Goal: Task Accomplishment & Management: Manage account settings

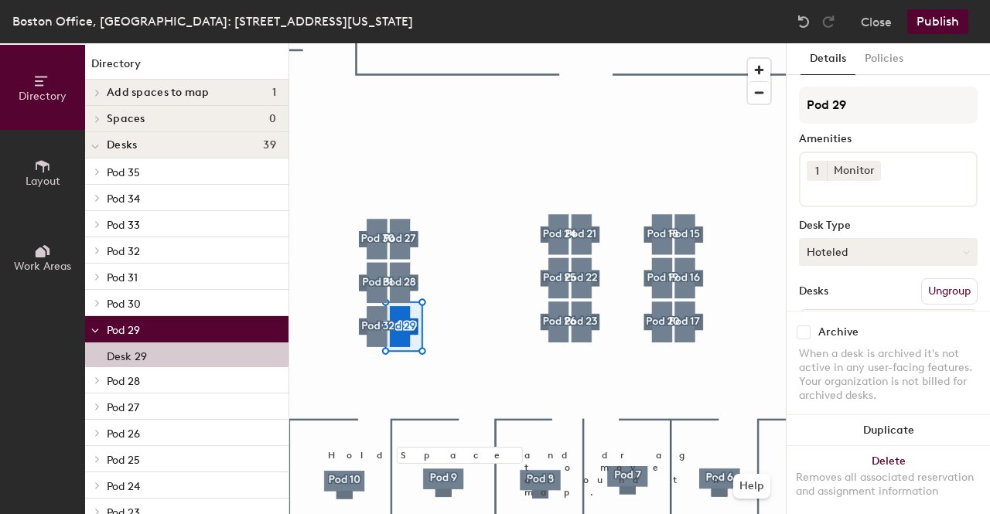
click at [880, 247] on button "Hoteled" at bounding box center [888, 252] width 179 height 28
click at [774, 43] on div at bounding box center [537, 43] width 497 height 0
click at [805, 326] on input "checkbox" at bounding box center [804, 333] width 14 height 14
checkbox input "true"
click at [936, 16] on button "Publish" at bounding box center [938, 21] width 61 height 25
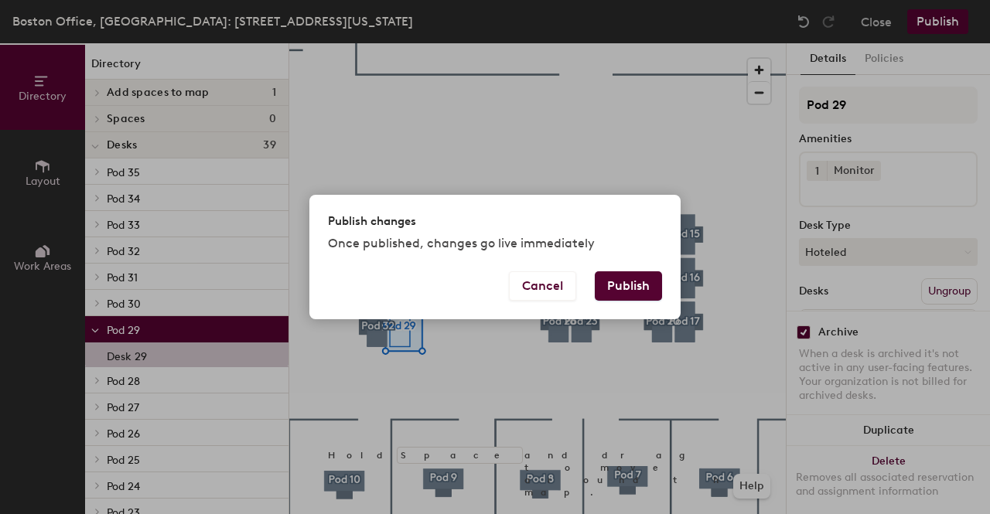
click at [638, 294] on button "Publish" at bounding box center [628, 286] width 67 height 29
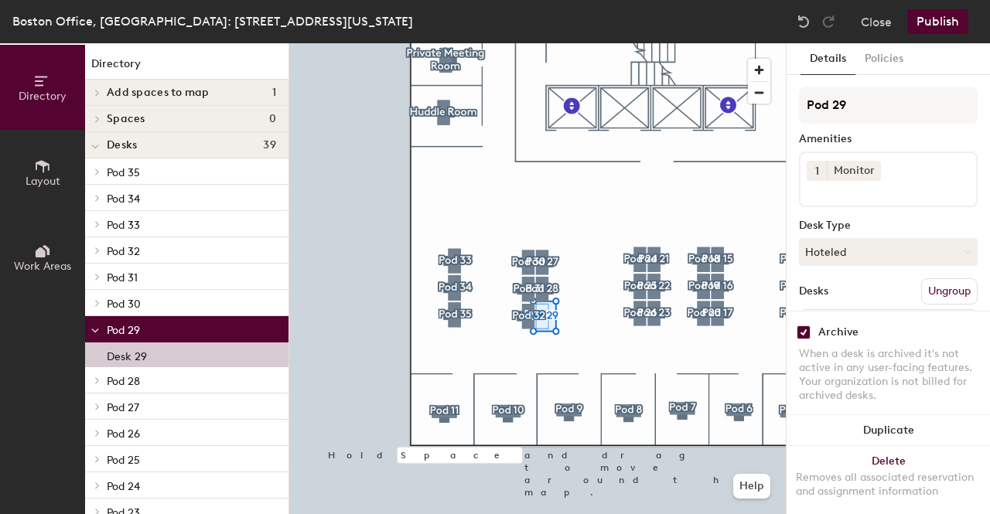
click at [806, 326] on input "checkbox" at bounding box center [804, 333] width 14 height 14
checkbox input "false"
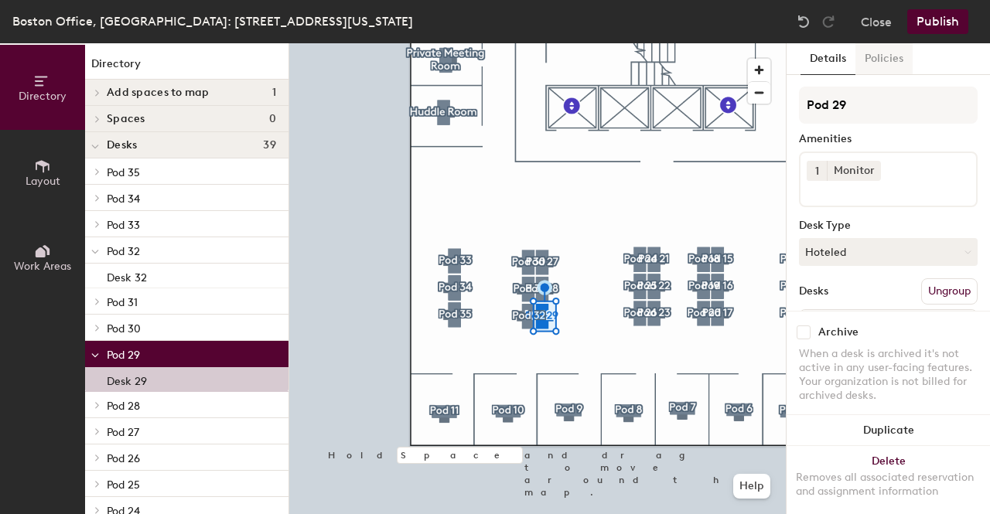
click at [878, 60] on button "Policies" at bounding box center [884, 59] width 57 height 32
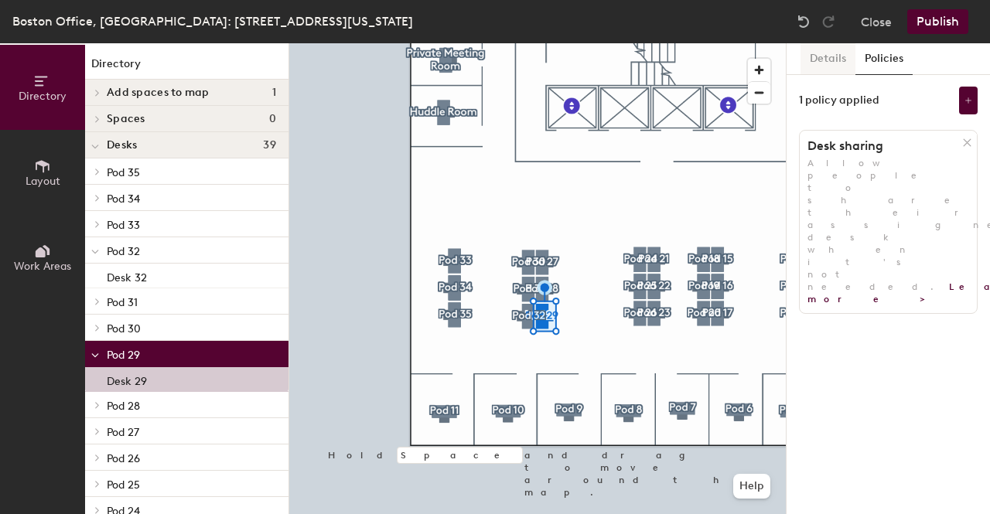
click at [821, 62] on button "Details" at bounding box center [828, 59] width 55 height 32
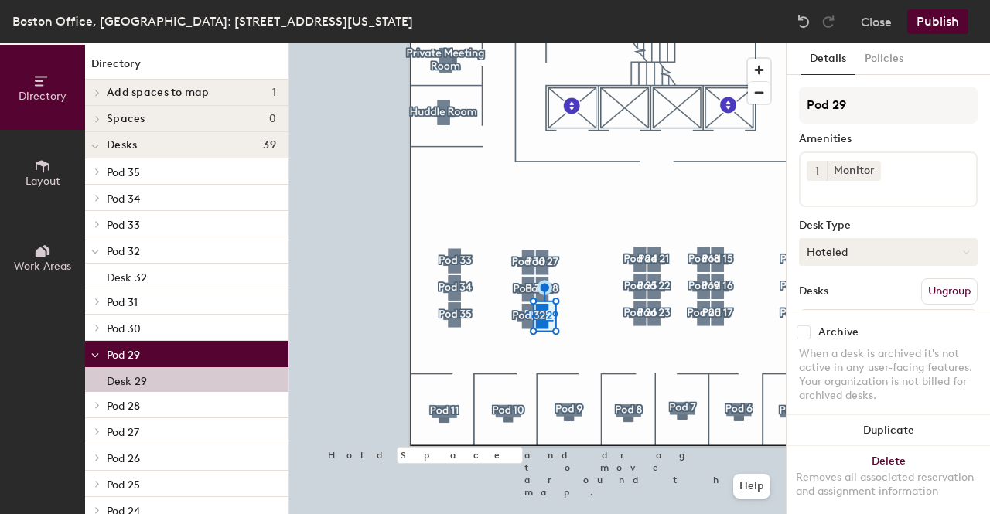
click at [901, 245] on button "Hoteled" at bounding box center [888, 252] width 179 height 28
click at [887, 296] on div "Assigned" at bounding box center [877, 300] width 155 height 23
click at [932, 23] on button "Publish" at bounding box center [938, 21] width 61 height 25
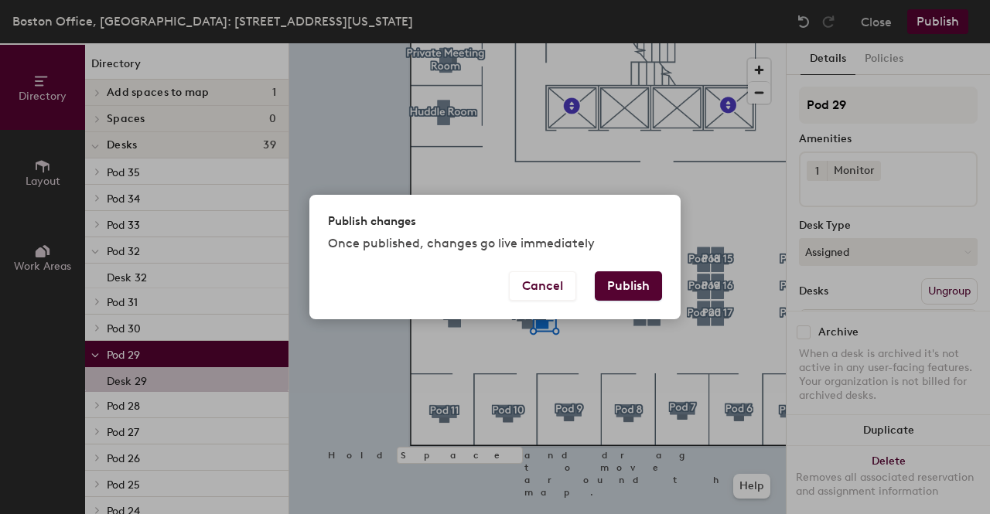
click at [627, 285] on button "Publish" at bounding box center [628, 286] width 67 height 29
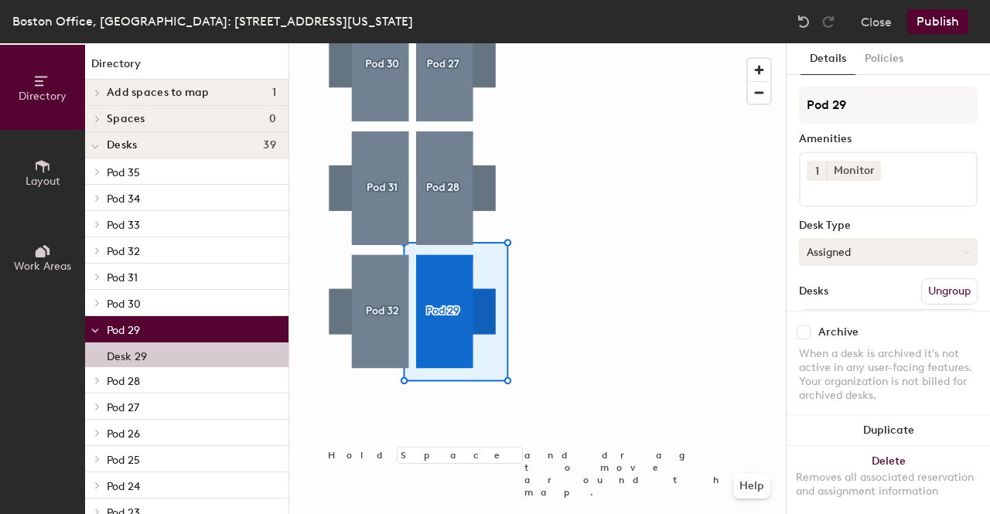
click at [896, 255] on button "Assigned" at bounding box center [888, 252] width 179 height 28
click at [862, 348] on div "Hoteled" at bounding box center [877, 346] width 155 height 23
click at [948, 25] on button "Publish" at bounding box center [938, 21] width 61 height 25
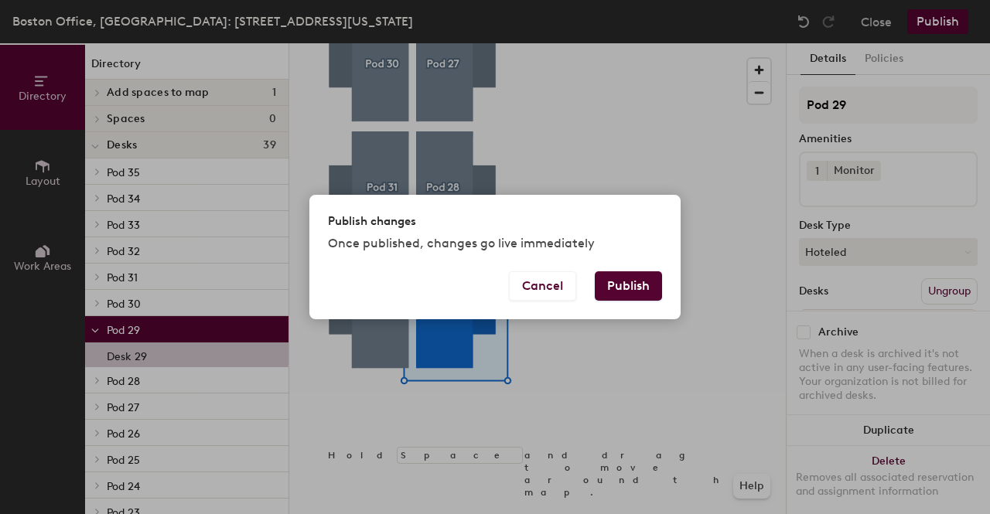
click at [625, 288] on button "Publish" at bounding box center [628, 286] width 67 height 29
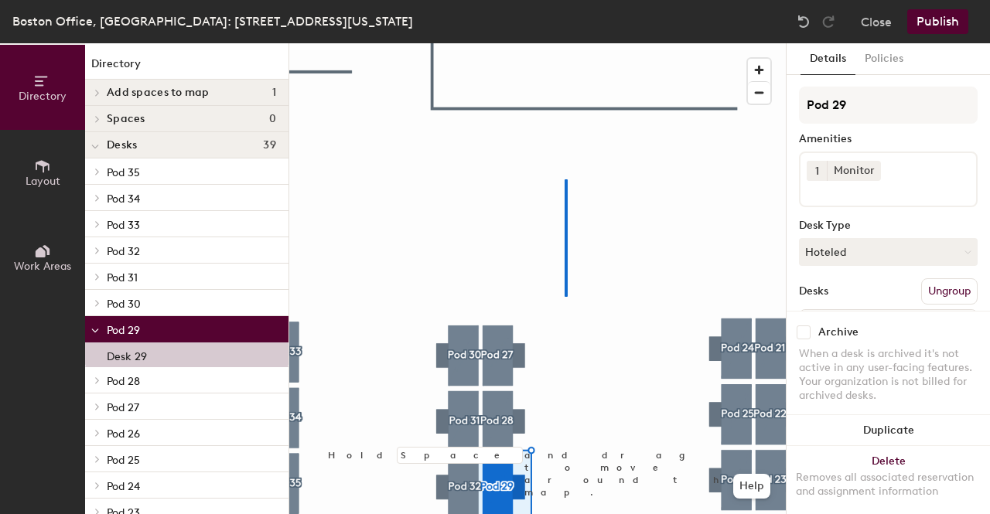
click at [564, 43] on div at bounding box center [537, 43] width 497 height 0
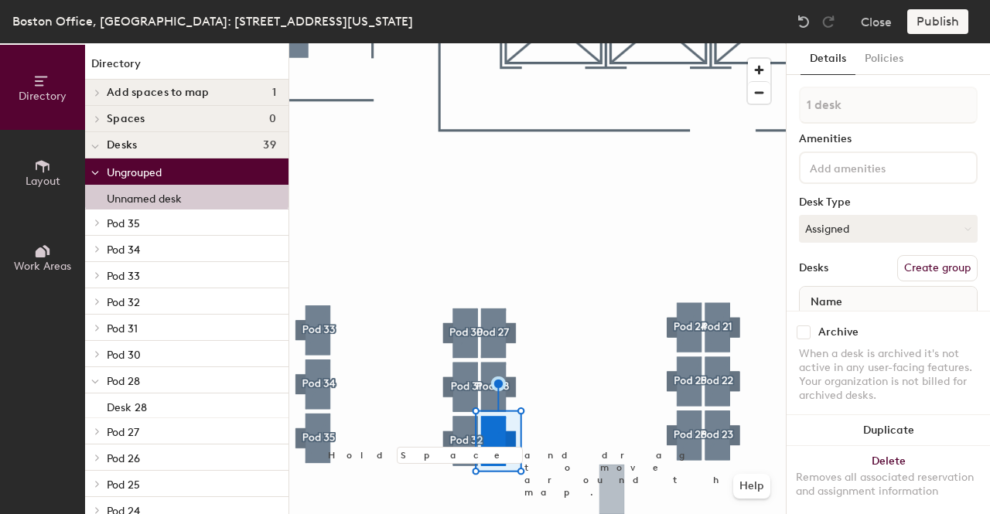
click at [931, 18] on div "Publish" at bounding box center [943, 21] width 70 height 25
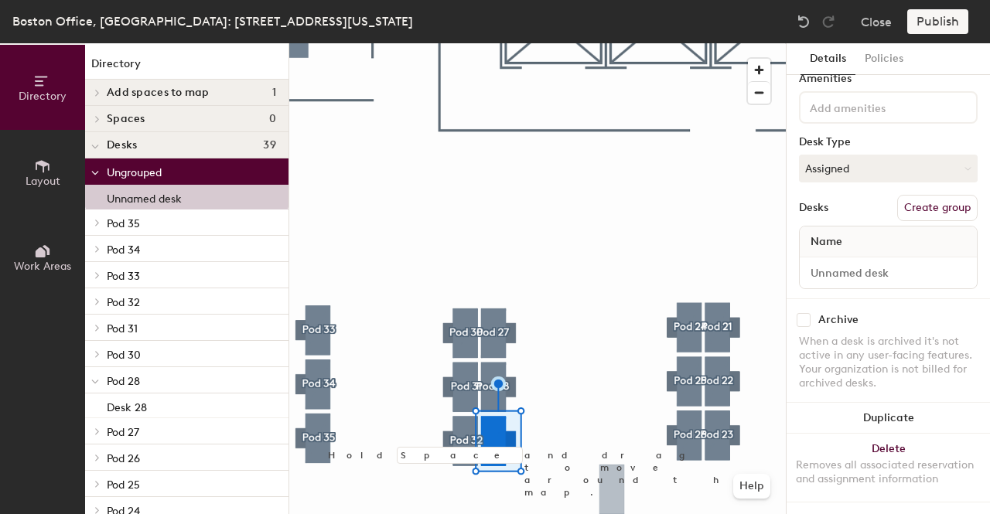
click at [856, 227] on div "Name" at bounding box center [888, 242] width 177 height 31
click at [859, 262] on input at bounding box center [888, 273] width 171 height 22
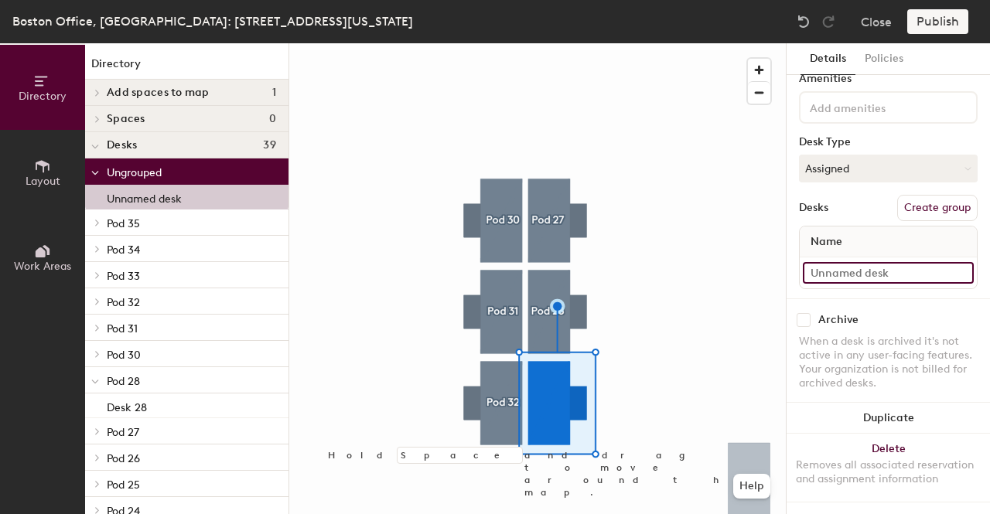
click at [843, 262] on input at bounding box center [888, 273] width 171 height 22
type input "Pod 33"
click at [888, 97] on input at bounding box center [876, 106] width 139 height 19
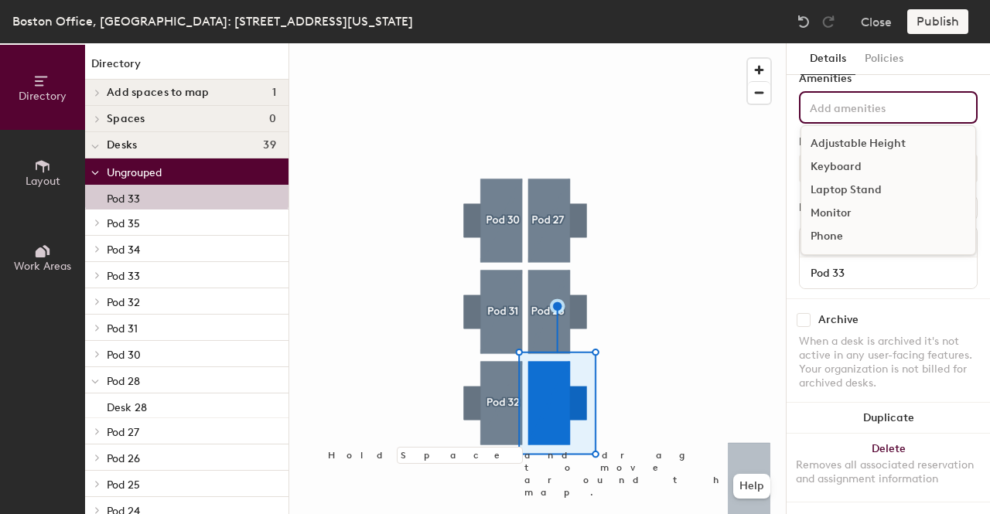
click at [857, 202] on div "Monitor" at bounding box center [889, 213] width 174 height 23
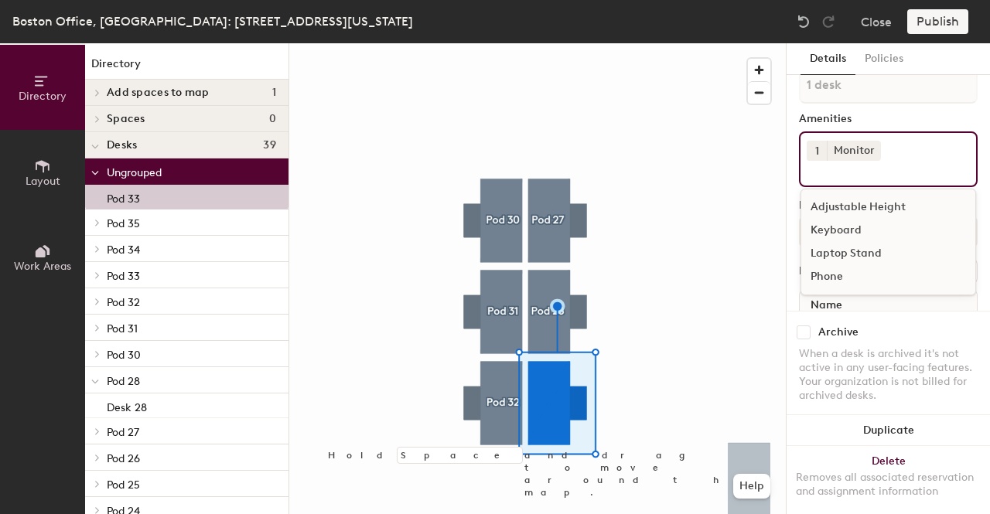
scroll to position [0, 0]
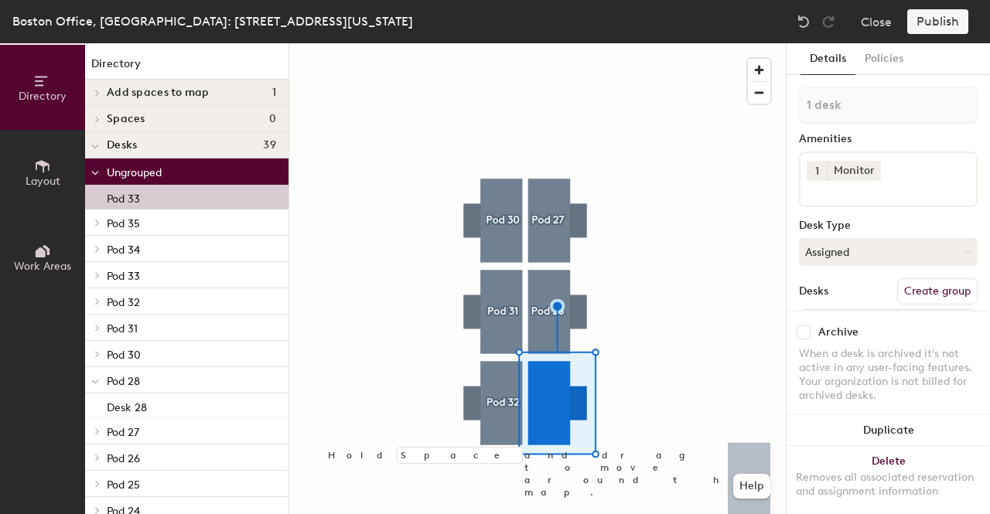
click at [887, 347] on div "When a desk is archived it's not active in any user-facing features. Your organ…" at bounding box center [888, 375] width 179 height 56
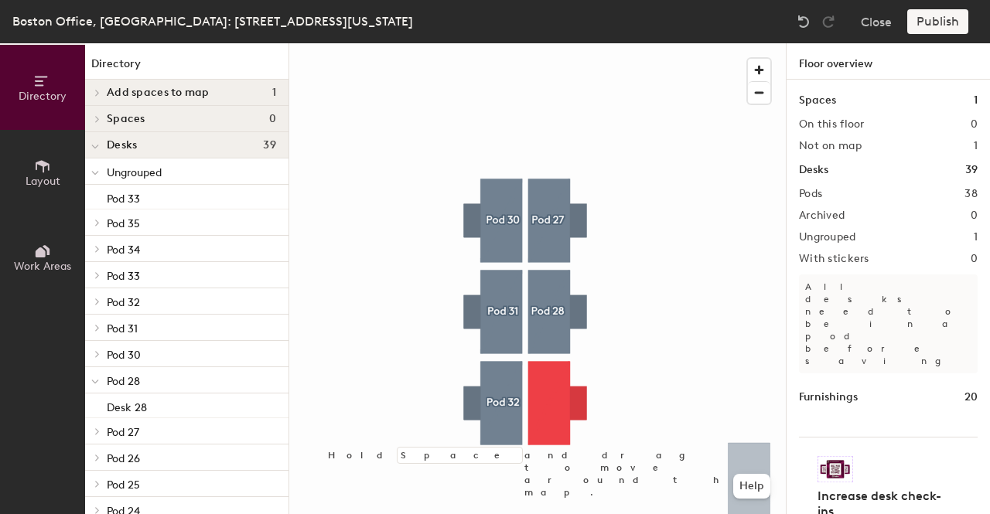
click at [926, 19] on div "Publish" at bounding box center [943, 21] width 70 height 25
click at [932, 17] on div "Publish" at bounding box center [943, 21] width 70 height 25
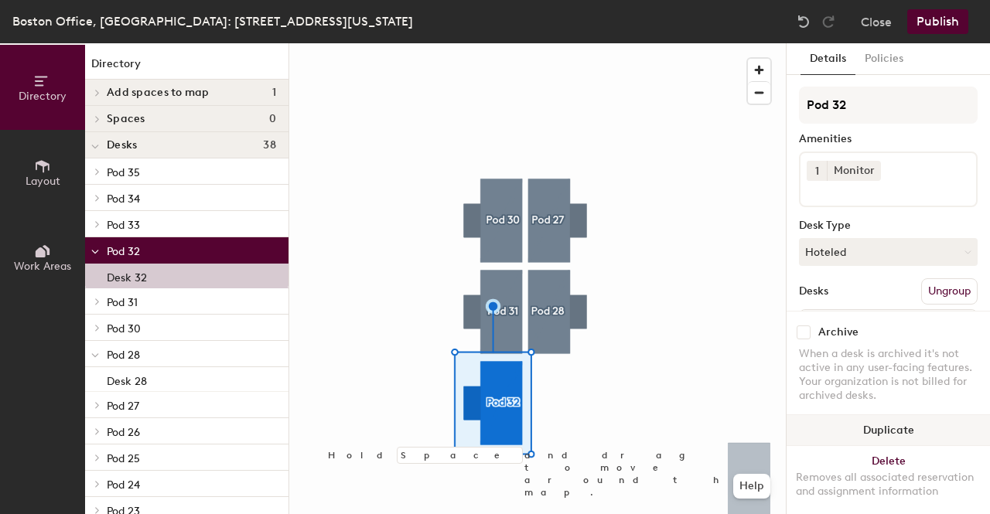
click at [919, 419] on button "Duplicate" at bounding box center [888, 430] width 203 height 31
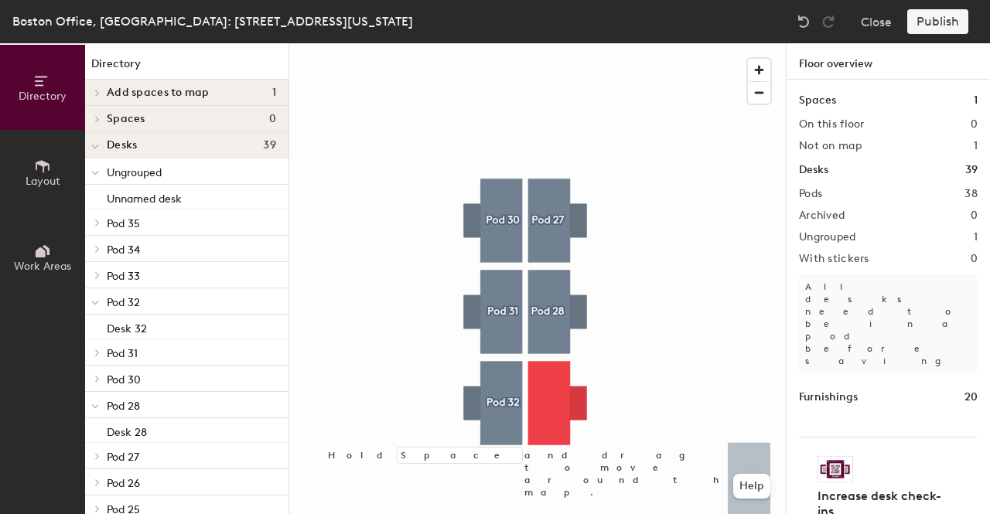
click at [942, 21] on div "Publish" at bounding box center [943, 21] width 70 height 25
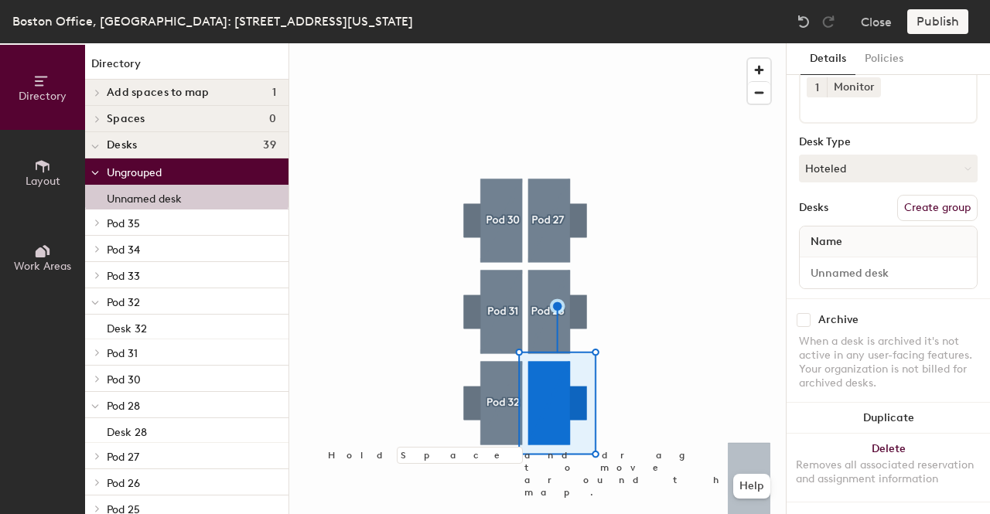
scroll to position [96, 0]
click at [868, 263] on input at bounding box center [888, 273] width 171 height 22
type input "Pod 33"
click at [921, 199] on button "Create group" at bounding box center [937, 208] width 80 height 26
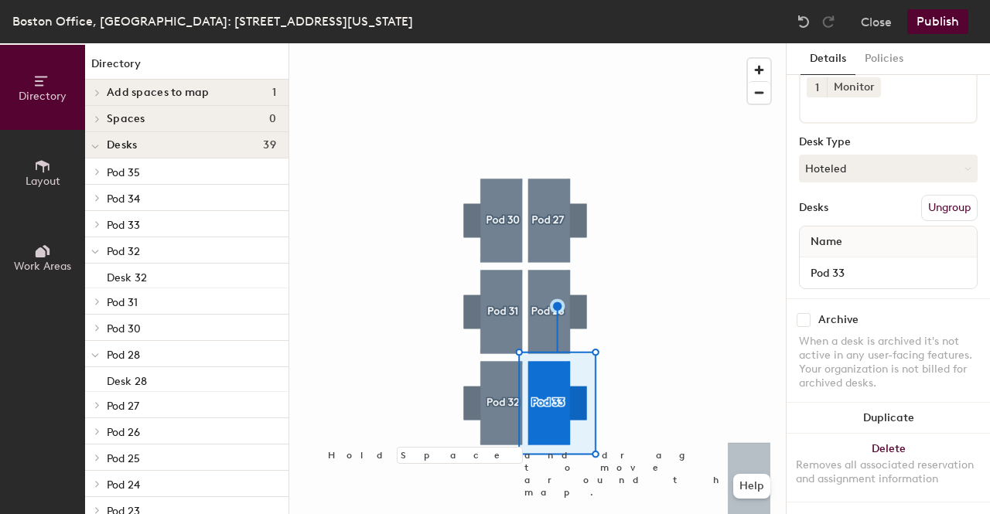
type input "Pod 33"
click at [934, 22] on button "Publish" at bounding box center [938, 21] width 61 height 25
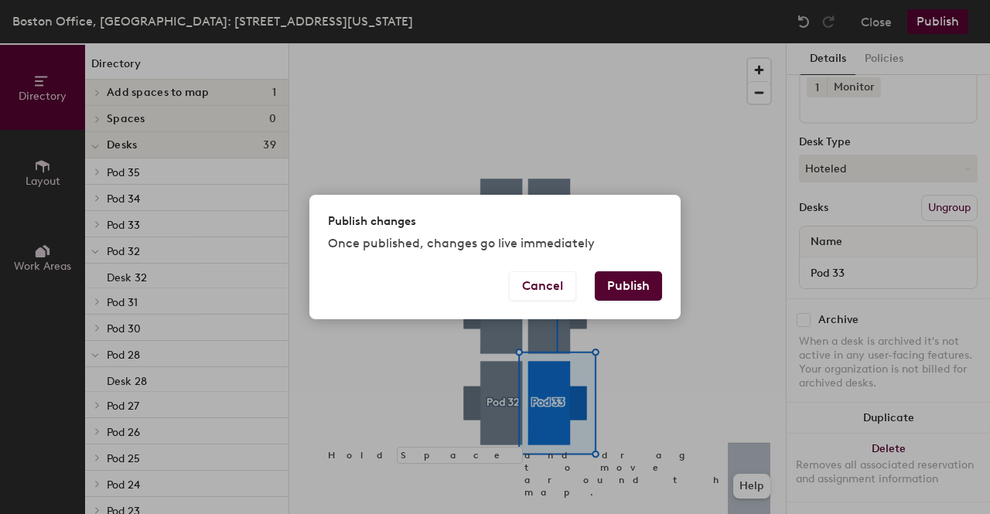
click at [614, 287] on button "Publish" at bounding box center [628, 286] width 67 height 29
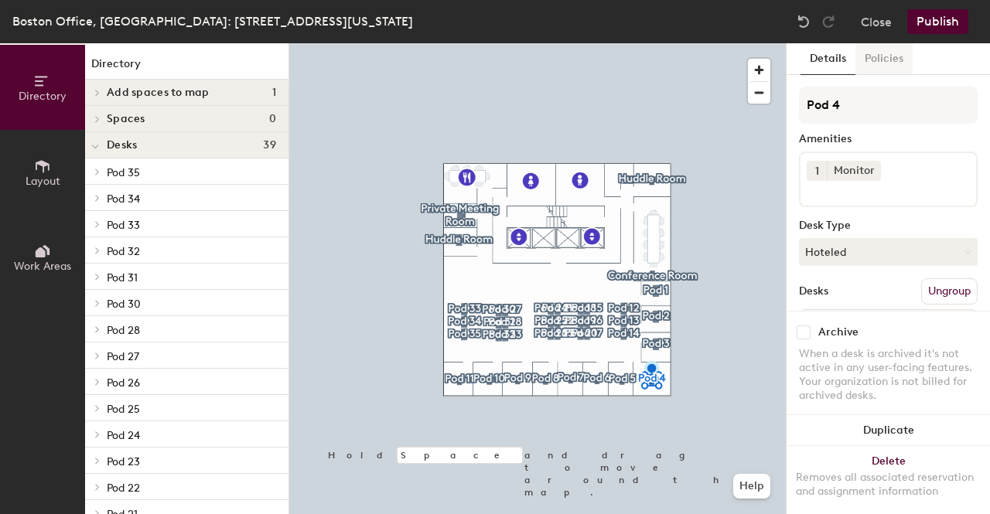
click at [874, 52] on button "Policies" at bounding box center [884, 59] width 57 height 32
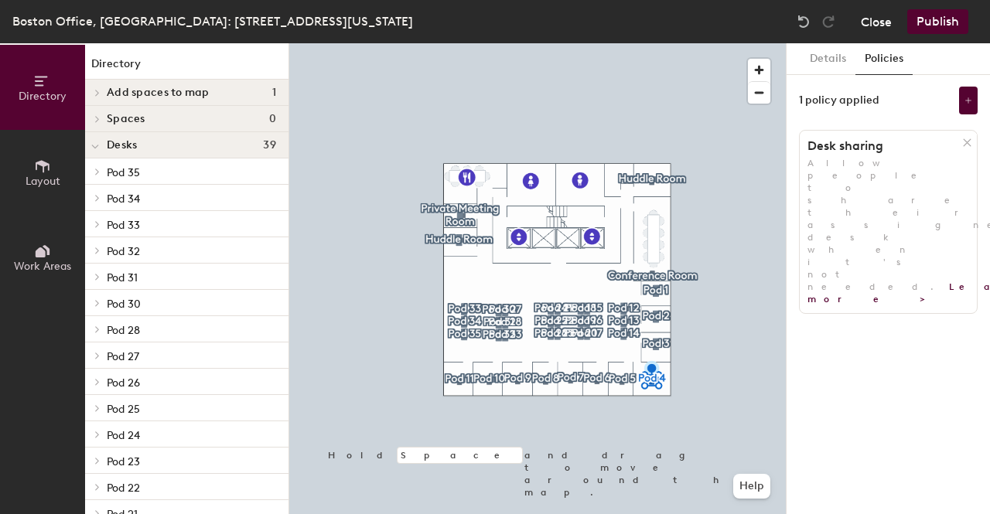
click at [871, 19] on button "Close" at bounding box center [876, 21] width 31 height 25
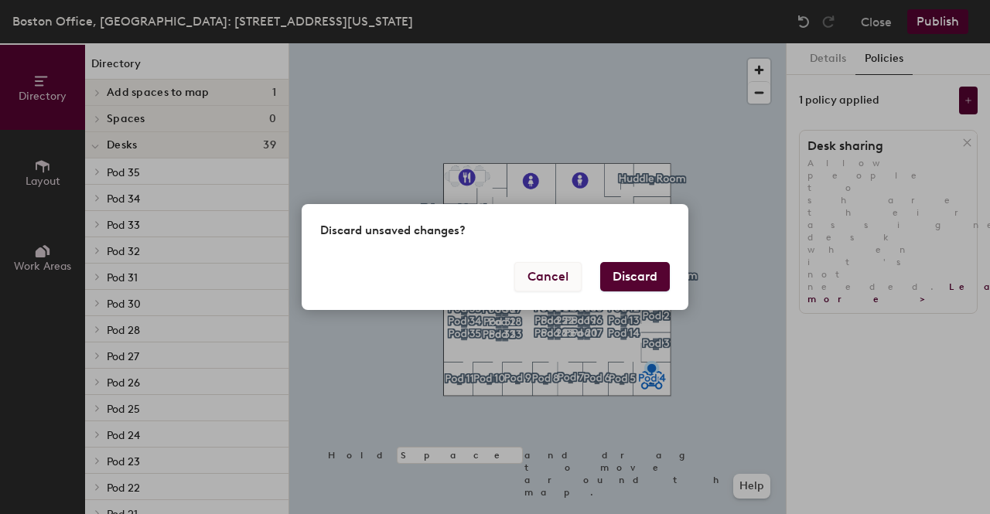
click at [556, 283] on button "Cancel" at bounding box center [547, 276] width 67 height 29
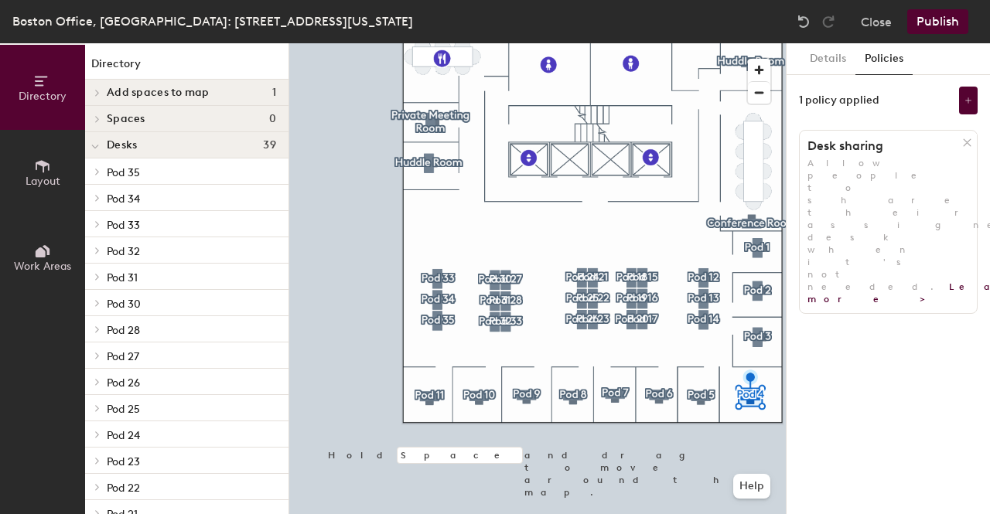
click at [159, 227] on p "Pod 33" at bounding box center [191, 224] width 169 height 20
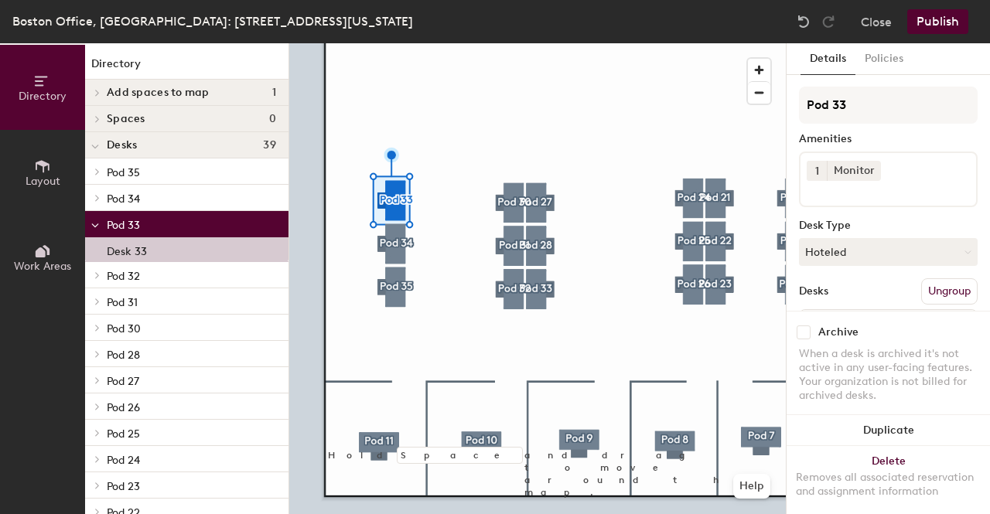
click at [531, 43] on div at bounding box center [537, 43] width 497 height 0
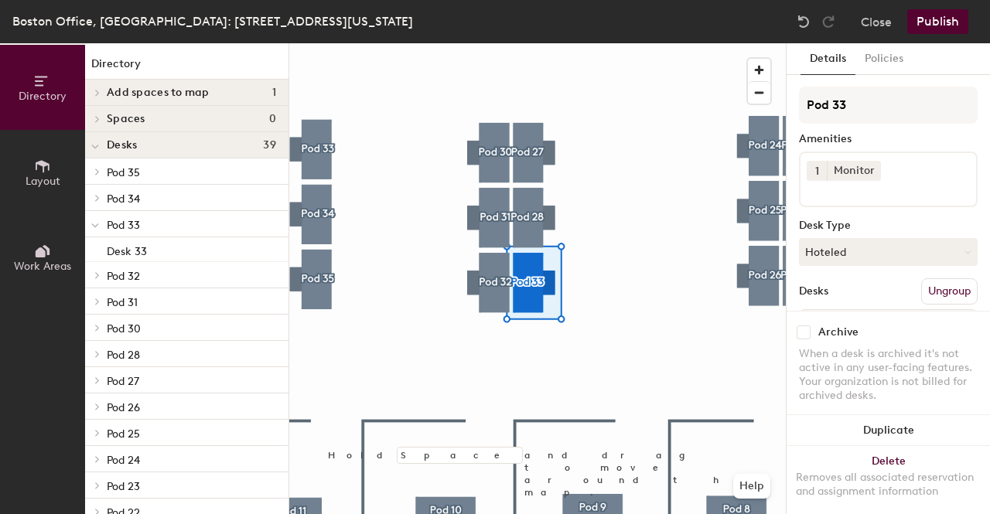
click at [29, 173] on button "Layout" at bounding box center [42, 172] width 85 height 85
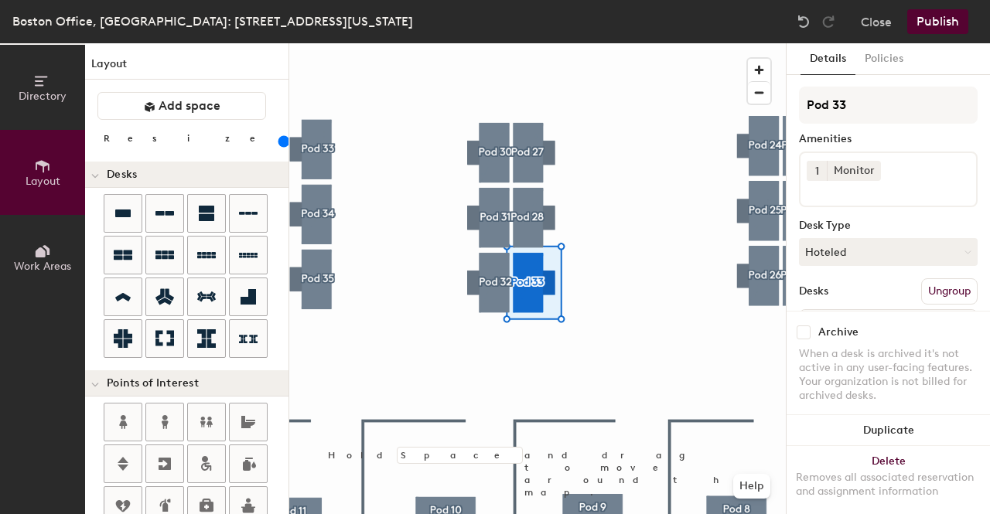
click at [43, 98] on span "Directory" at bounding box center [43, 96] width 48 height 13
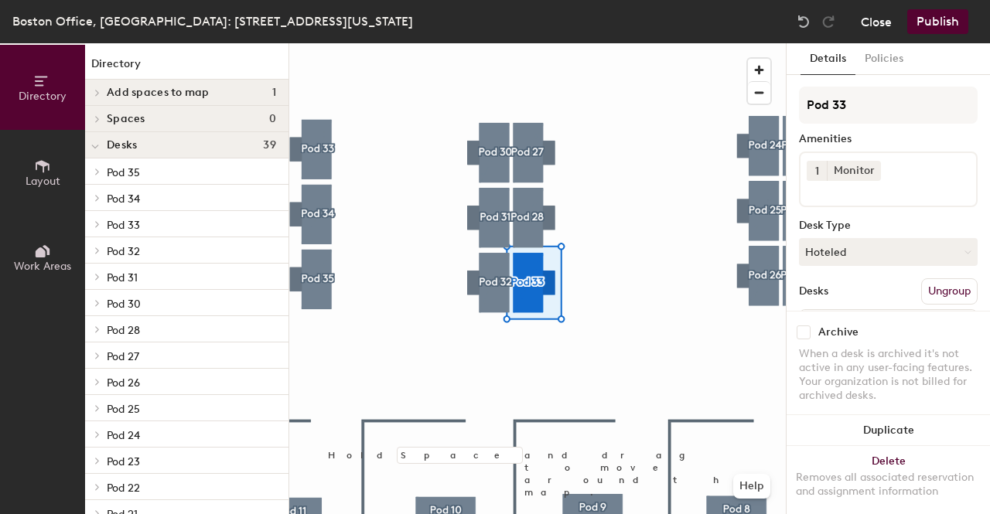
click at [863, 21] on button "Close" at bounding box center [876, 21] width 31 height 25
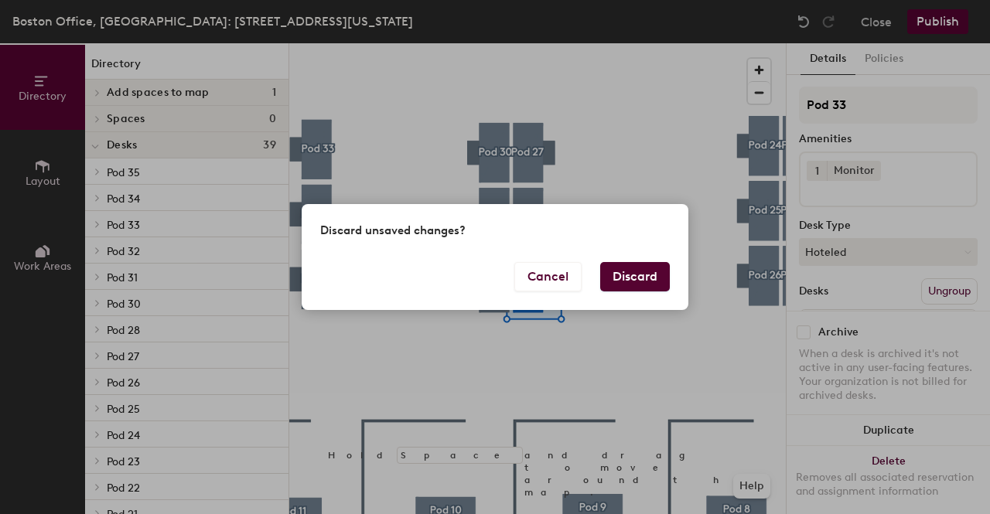
click at [633, 289] on button "Discard" at bounding box center [635, 276] width 70 height 29
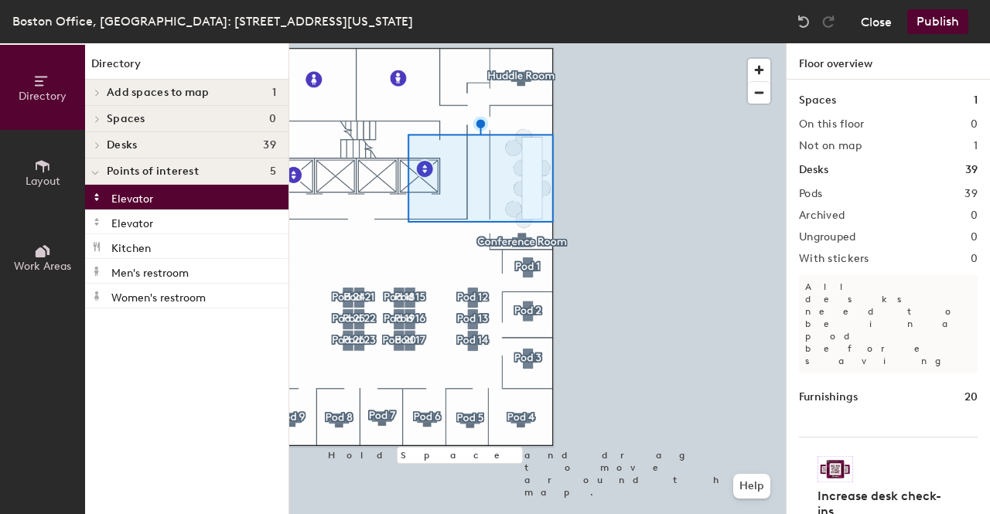
click at [868, 15] on button "Close" at bounding box center [876, 21] width 31 height 25
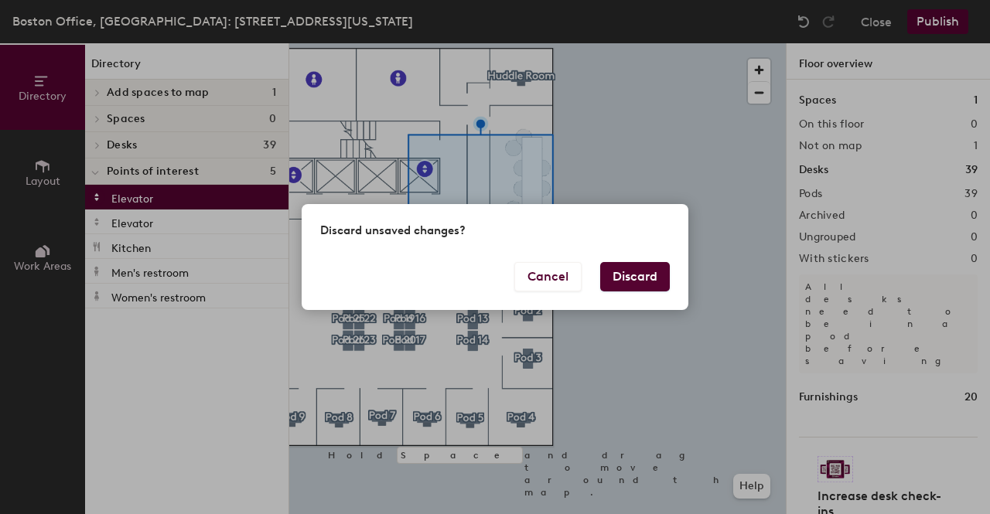
click at [633, 272] on button "Discard" at bounding box center [635, 276] width 70 height 29
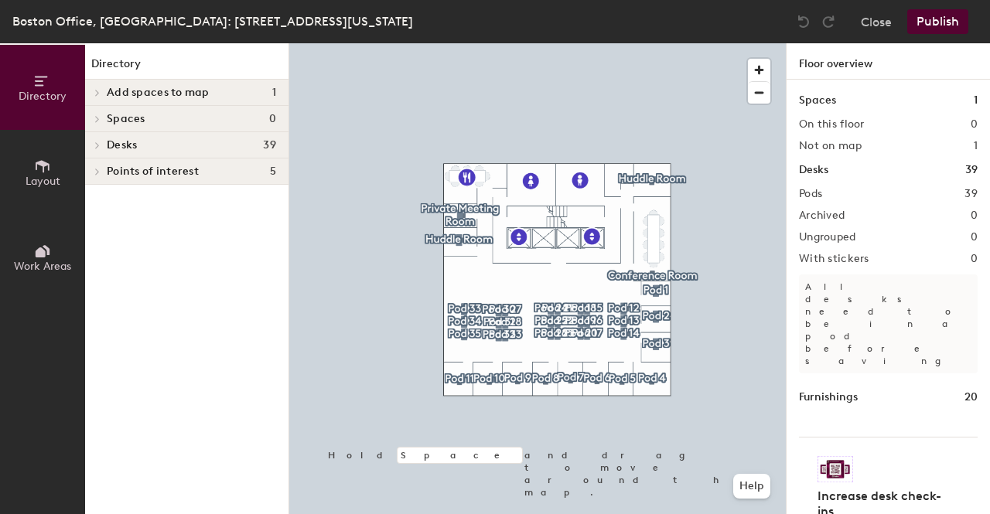
click at [121, 140] on span "Desks" at bounding box center [122, 145] width 30 height 12
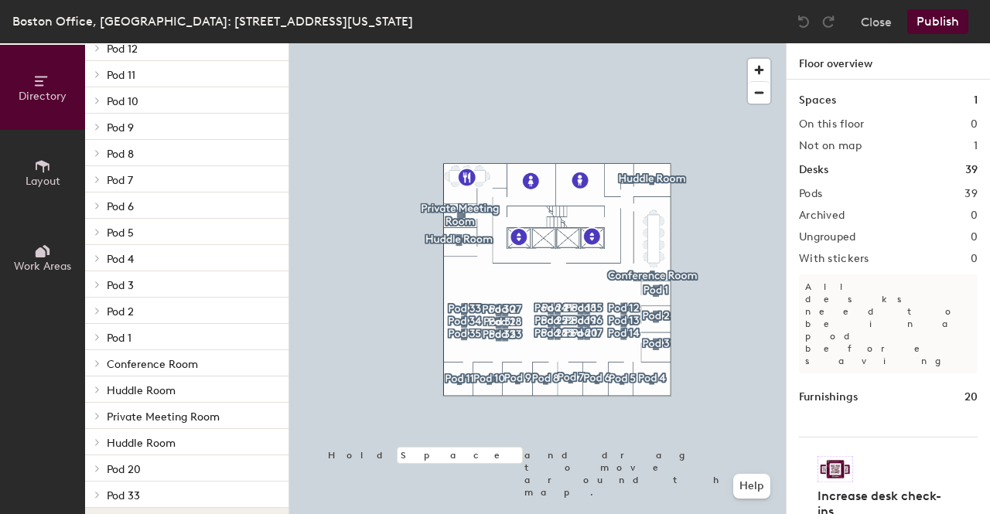
scroll to position [708, 0]
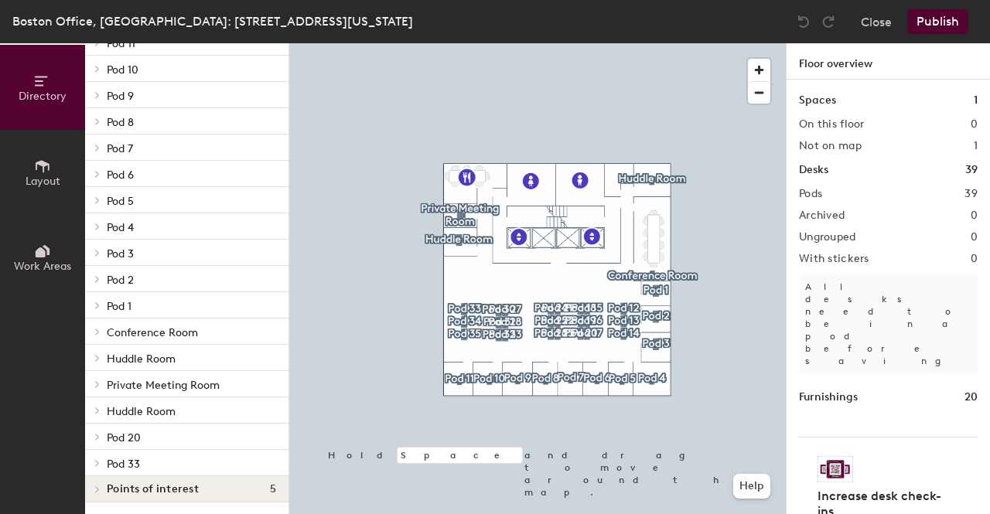
click at [153, 234] on p "Pod 4" at bounding box center [191, 227] width 169 height 20
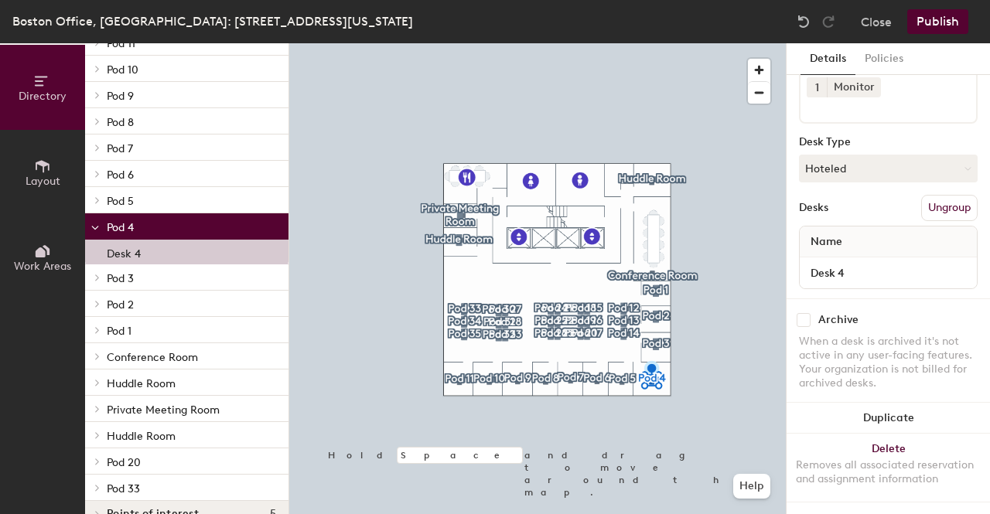
scroll to position [96, 0]
click at [493, 43] on div at bounding box center [537, 43] width 497 height 0
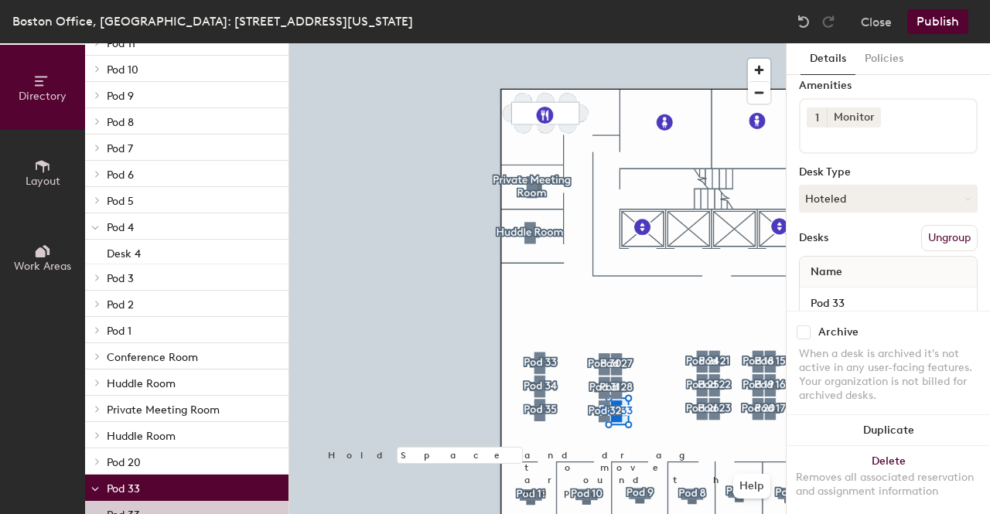
scroll to position [77, 0]
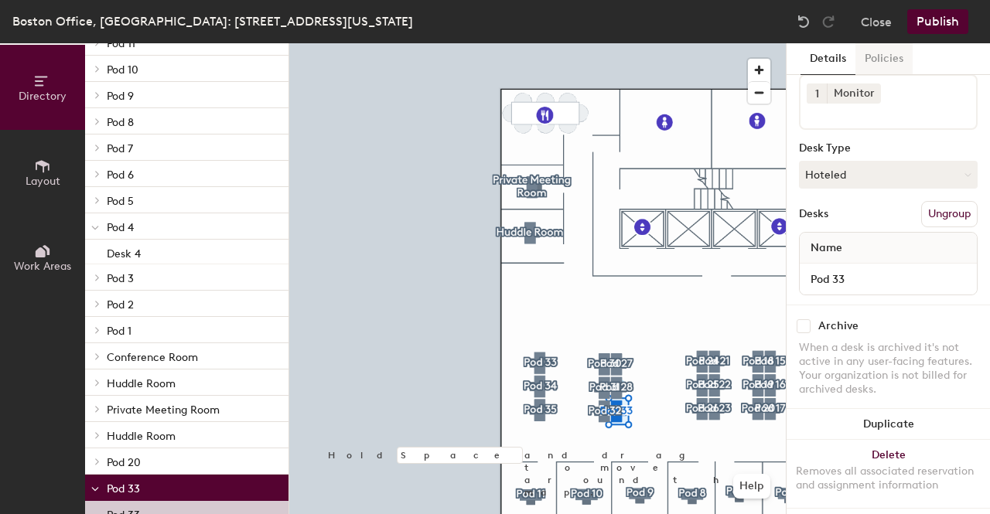
click at [890, 63] on button "Policies" at bounding box center [884, 59] width 57 height 32
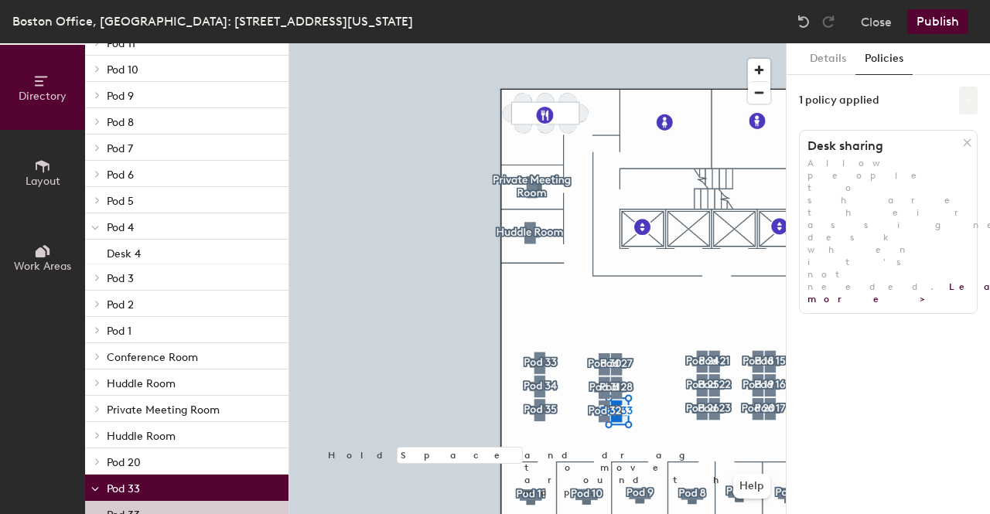
click at [967, 99] on icon at bounding box center [969, 101] width 8 height 8
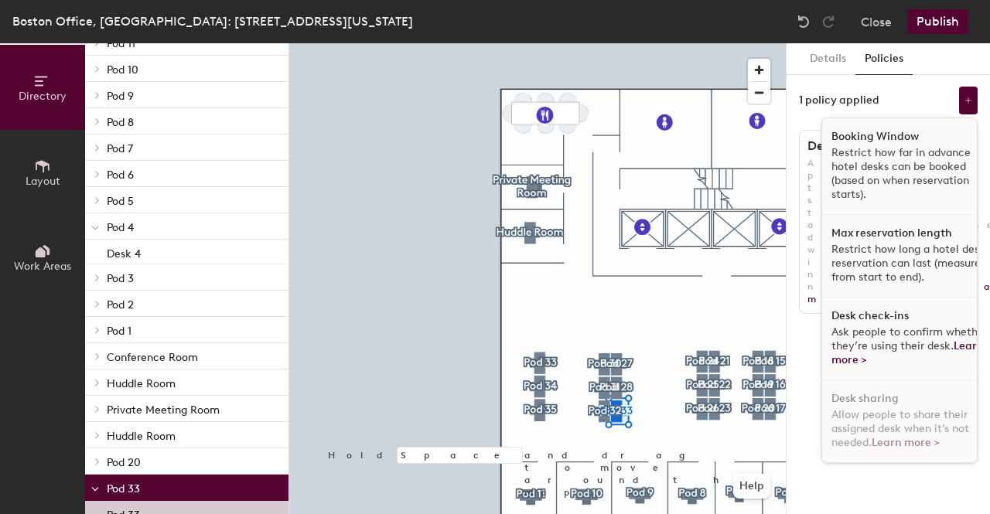
click at [922, 104] on div "1 policy applied Booking Window Restrict how far in advance hotel desks can be …" at bounding box center [888, 101] width 179 height 28
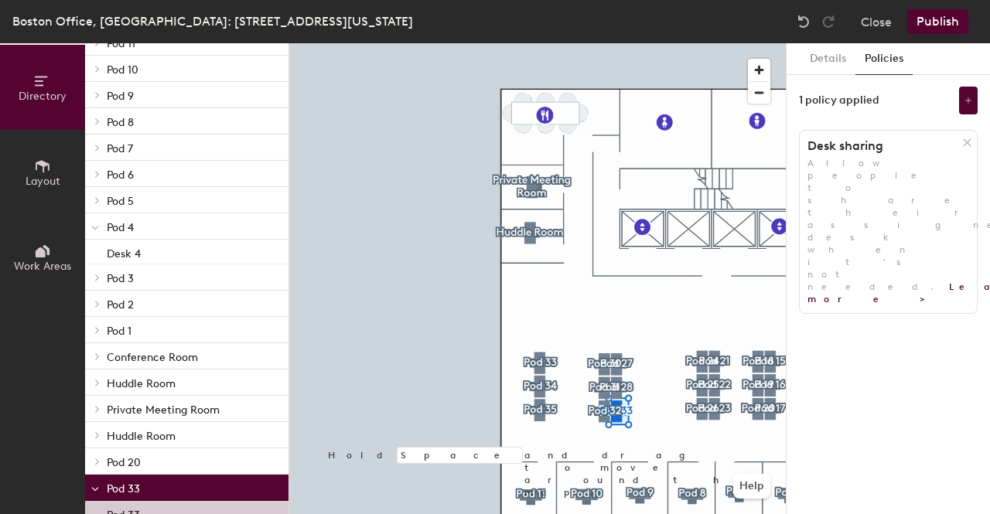
click at [967, 146] on icon at bounding box center [968, 143] width 12 height 12
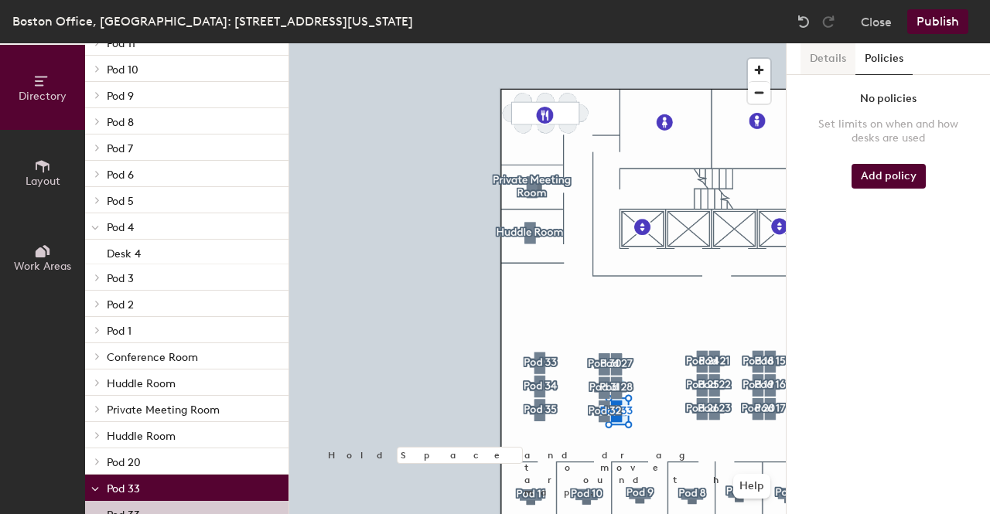
click at [835, 56] on button "Details" at bounding box center [828, 59] width 55 height 32
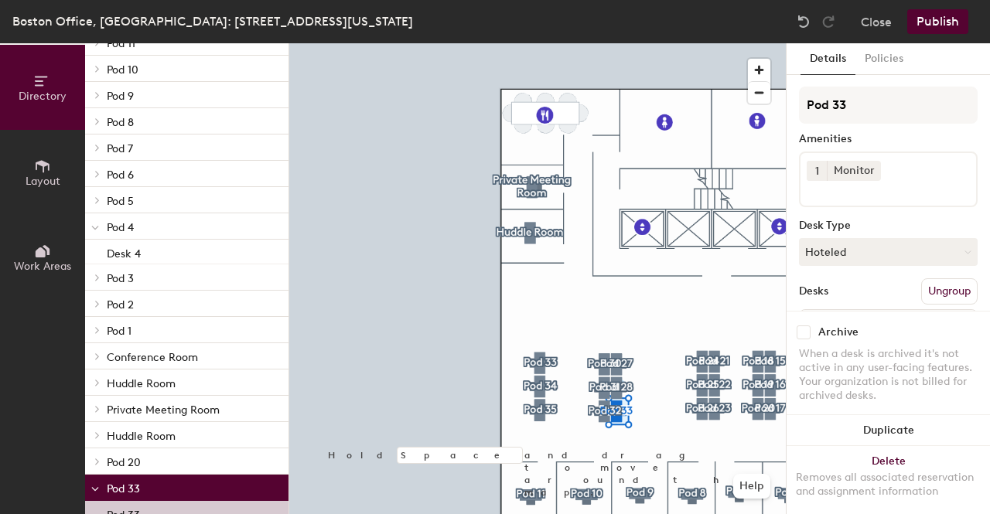
click at [935, 23] on button "Publish" at bounding box center [938, 21] width 61 height 25
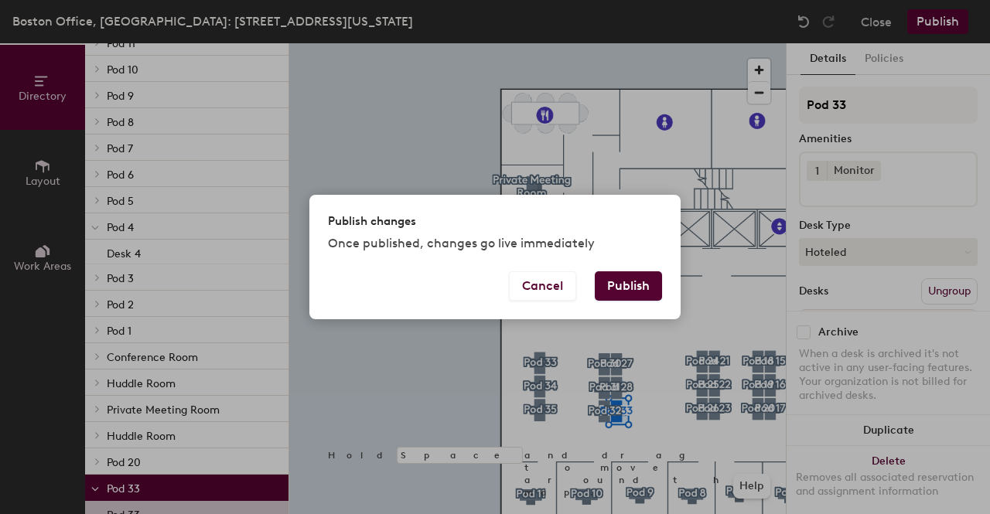
click at [642, 285] on button "Publish" at bounding box center [628, 286] width 67 height 29
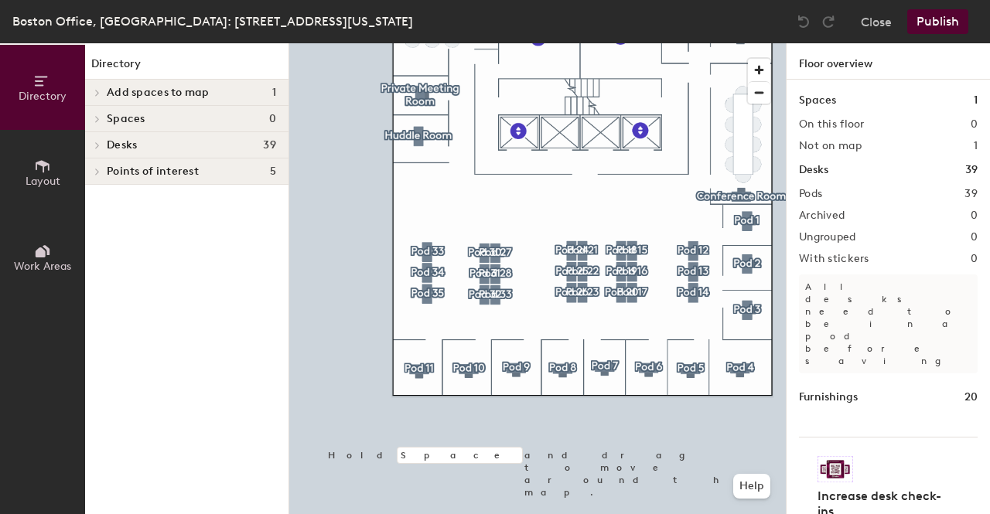
click at [262, 149] on h4 "Desks 39" at bounding box center [191, 145] width 169 height 12
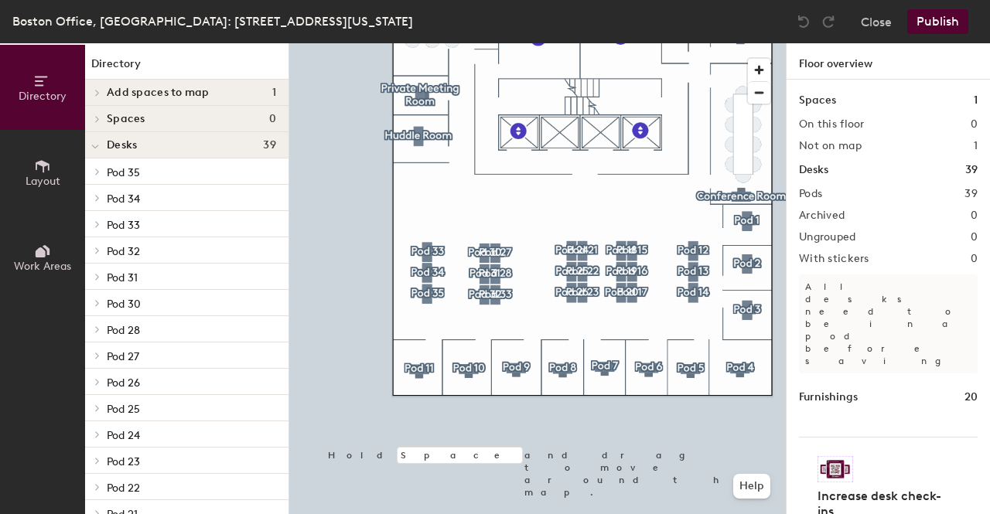
click at [183, 224] on p "Pod 33" at bounding box center [191, 224] width 169 height 20
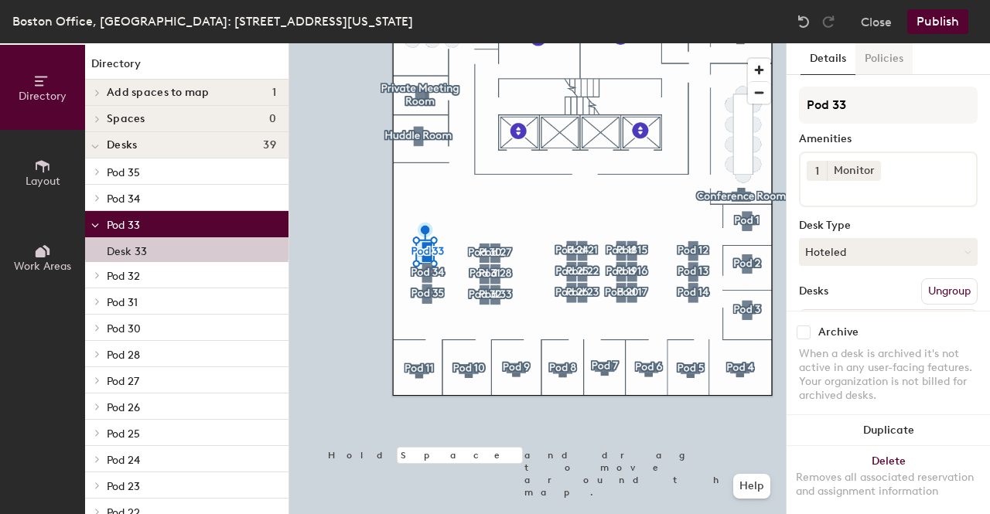
click at [881, 62] on button "Policies" at bounding box center [884, 59] width 57 height 32
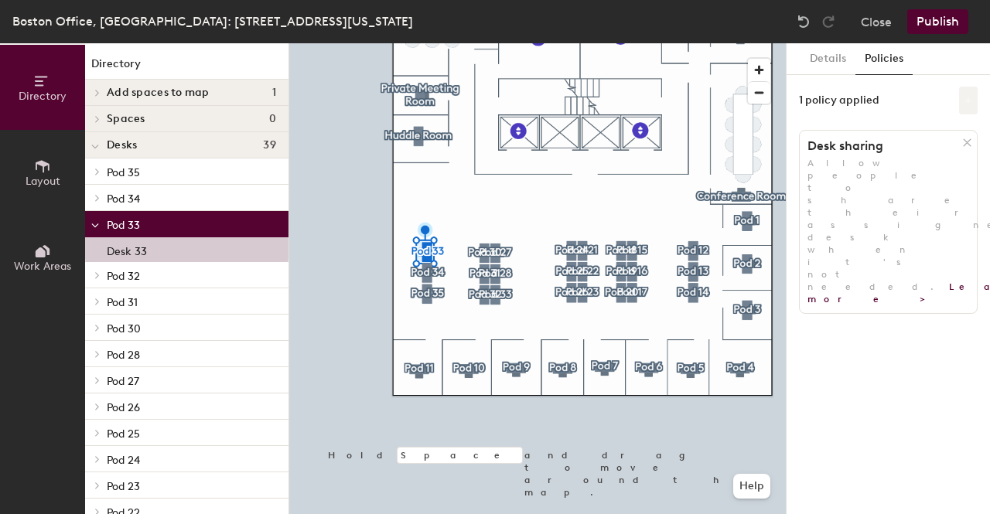
click at [962, 104] on button at bounding box center [968, 101] width 19 height 28
click at [935, 82] on div "Details Policies 1 policy applied Desk sharing Allow people to share their assi…" at bounding box center [888, 278] width 203 height 471
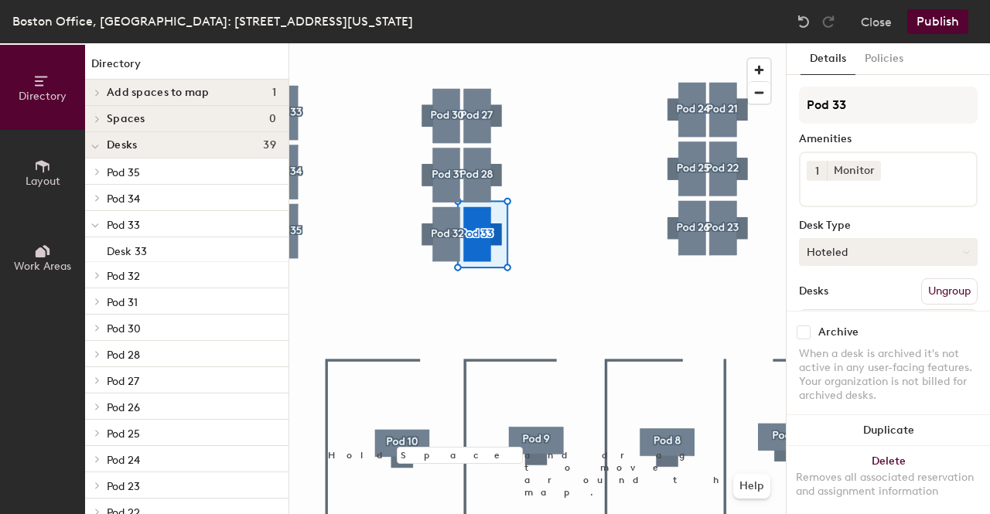
click at [902, 238] on button "Hoteled" at bounding box center [888, 252] width 179 height 28
click at [880, 297] on div "Assigned" at bounding box center [877, 300] width 155 height 23
click at [925, 19] on button "Publish" at bounding box center [938, 21] width 61 height 25
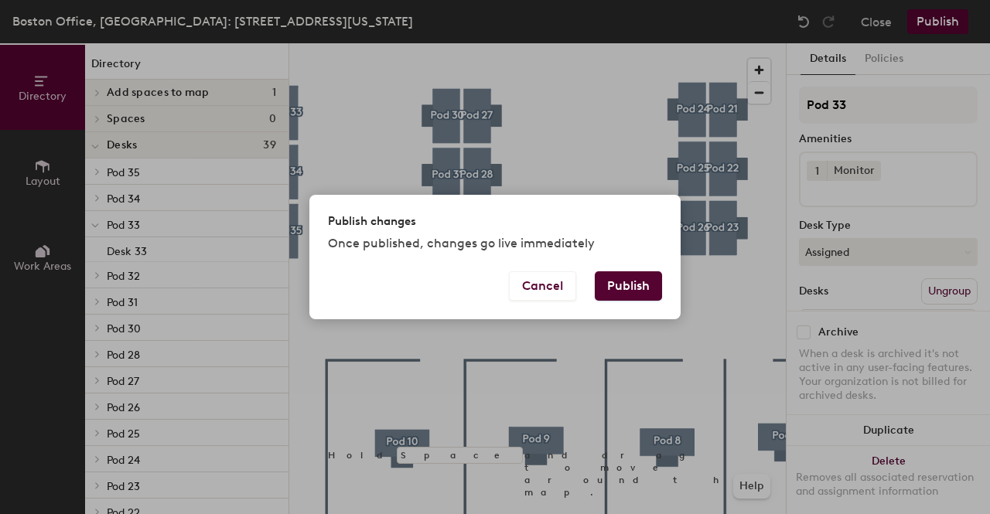
click at [631, 286] on button "Publish" at bounding box center [628, 286] width 67 height 29
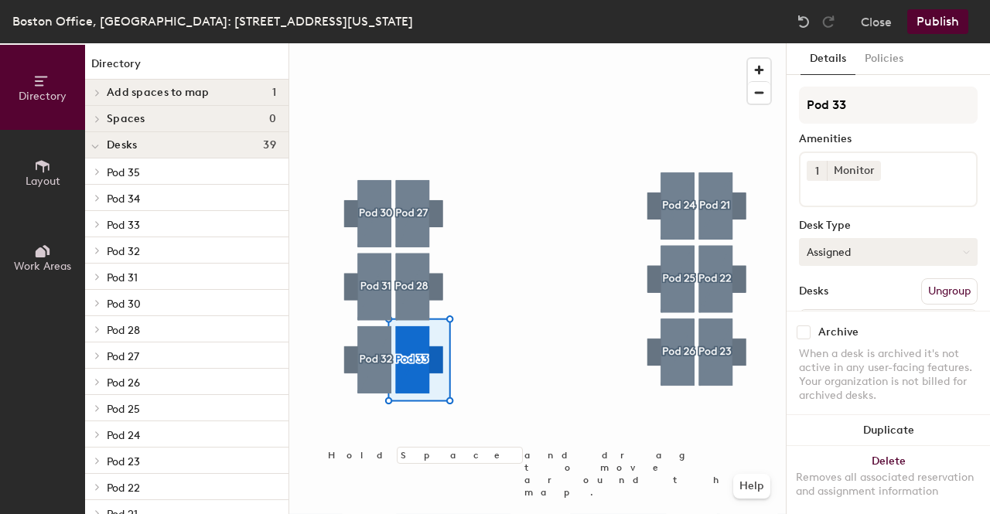
click at [900, 250] on button "Assigned" at bounding box center [888, 252] width 179 height 28
click at [845, 344] on div "Hoteled" at bounding box center [877, 346] width 155 height 23
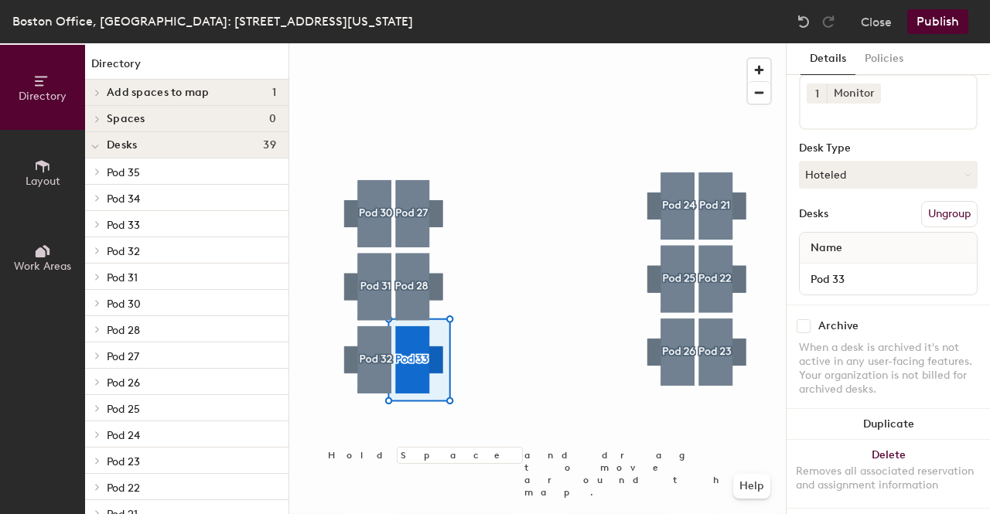
scroll to position [96, 0]
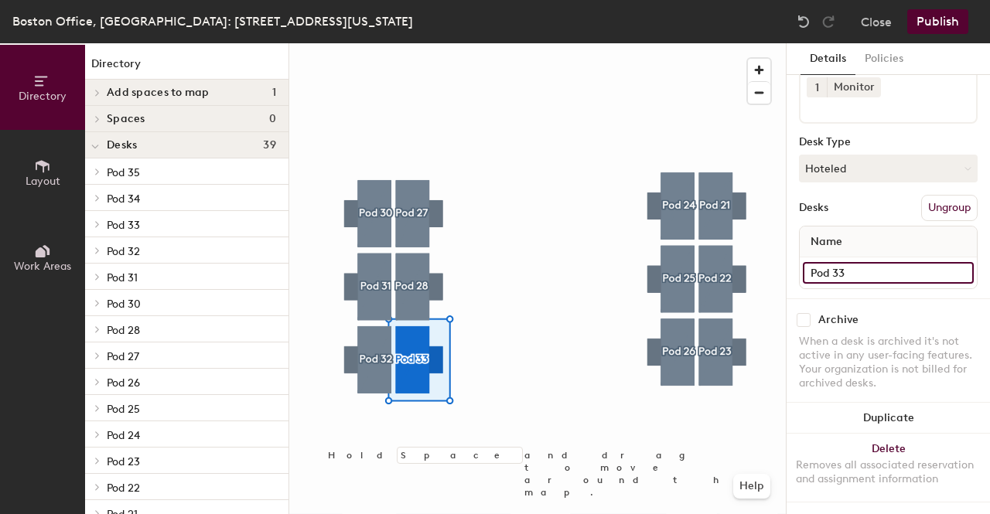
click at [945, 262] on input "Pod 33" at bounding box center [888, 273] width 171 height 22
click at [948, 347] on div "When a desk is archived it's not active in any user-facing features. Your organ…" at bounding box center [888, 363] width 179 height 56
click at [757, 489] on button "Help" at bounding box center [751, 486] width 37 height 25
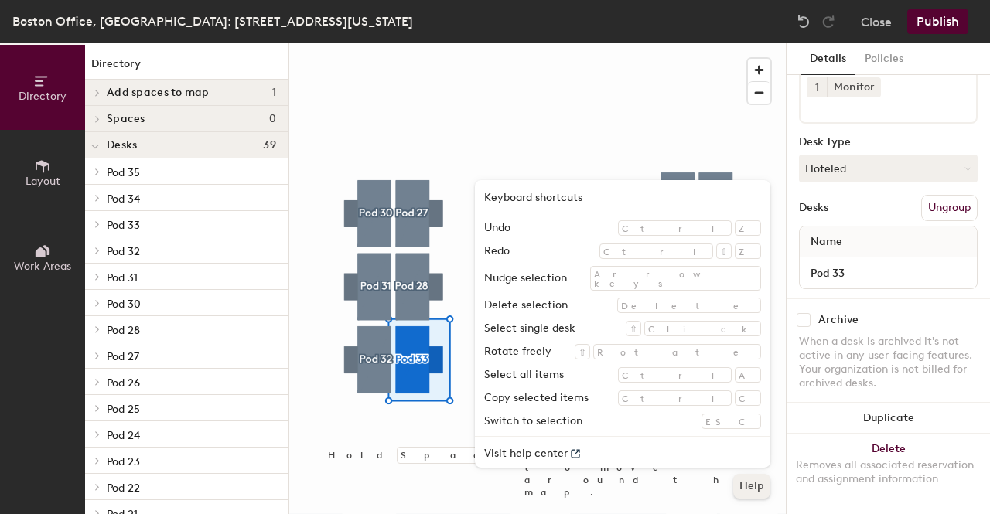
click at [757, 489] on button "Help" at bounding box center [751, 486] width 37 height 25
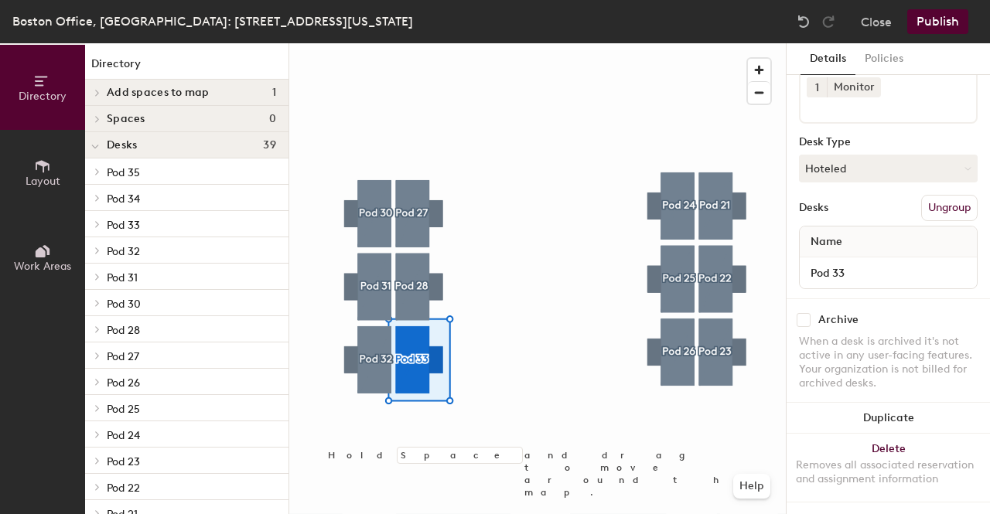
click at [952, 19] on button "Publish" at bounding box center [938, 21] width 61 height 25
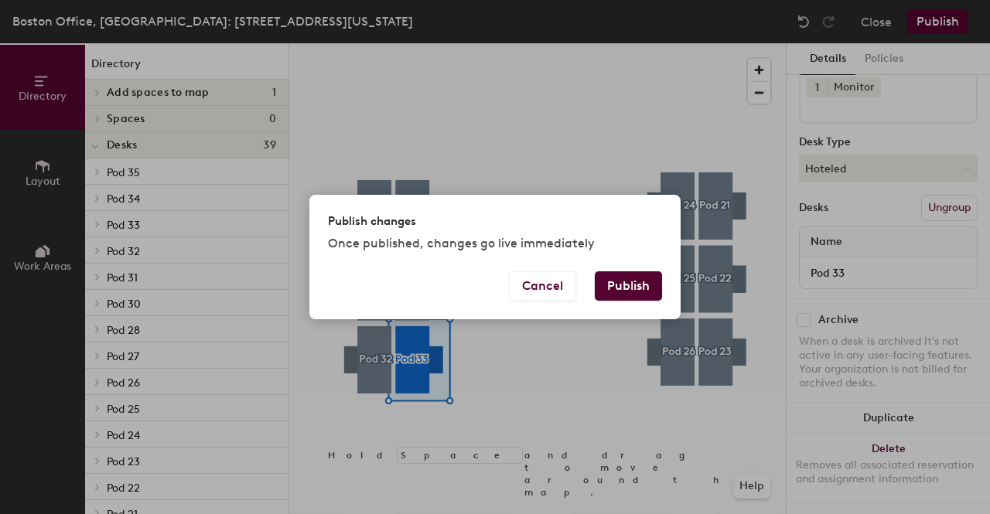
click at [631, 282] on button "Publish" at bounding box center [628, 286] width 67 height 29
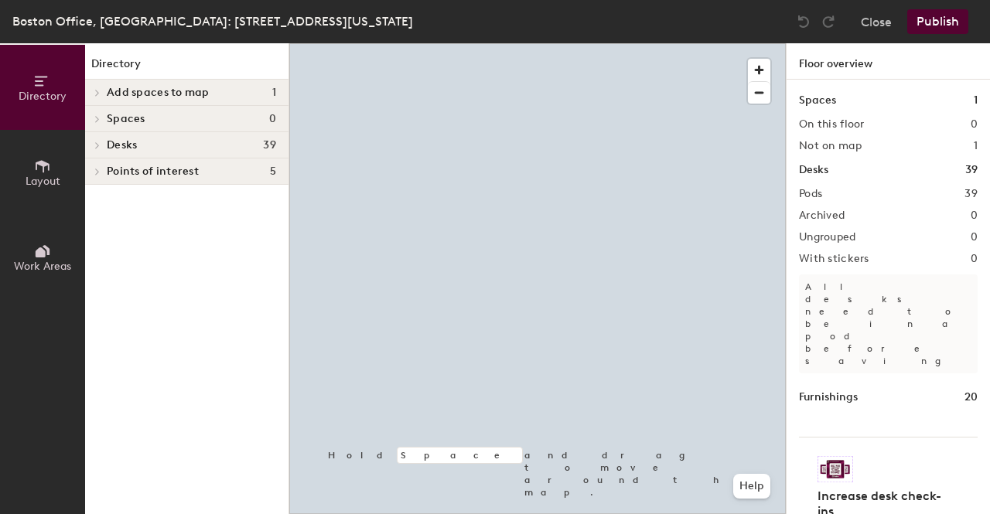
click at [63, 173] on button "Layout" at bounding box center [42, 172] width 85 height 85
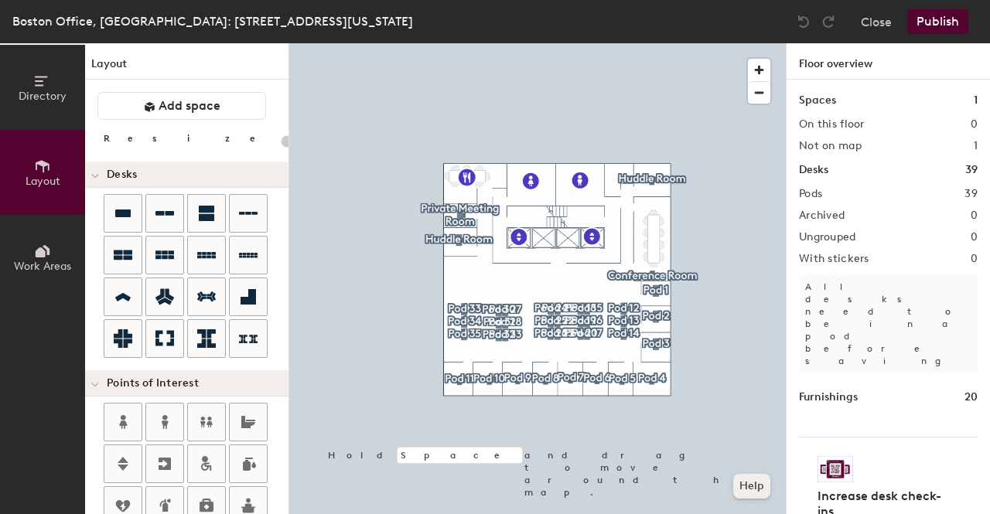
click at [756, 497] on button "Help" at bounding box center [751, 486] width 37 height 25
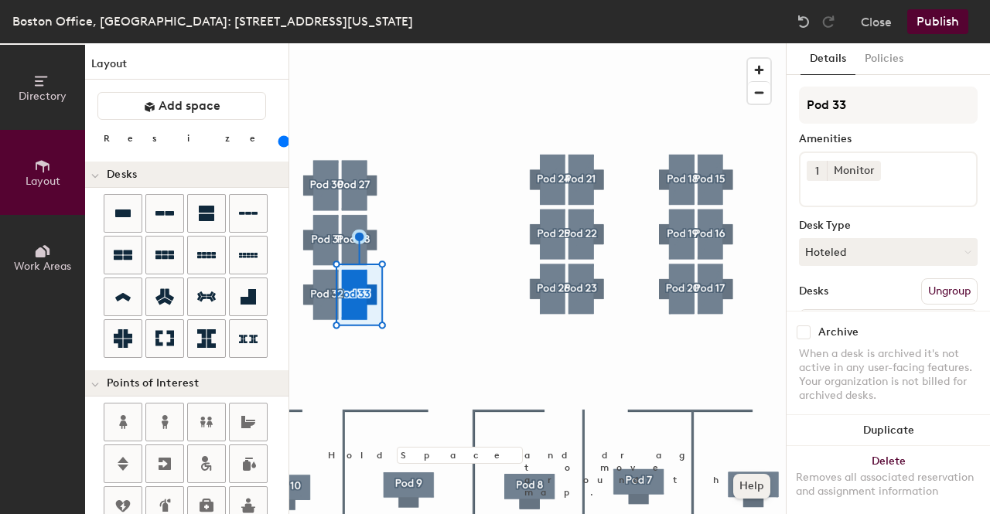
click at [747, 493] on button "Help" at bounding box center [751, 486] width 37 height 25
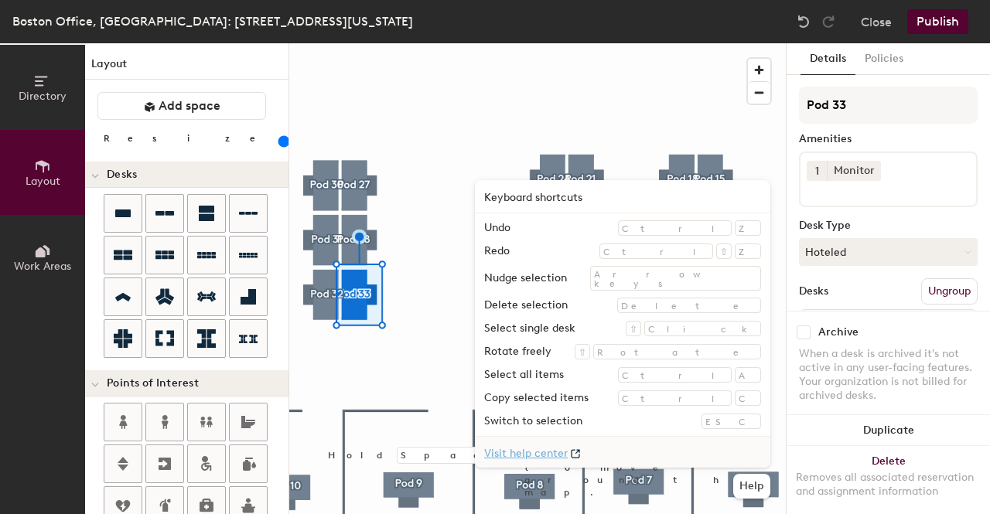
click at [463, 43] on div at bounding box center [537, 43] width 497 height 0
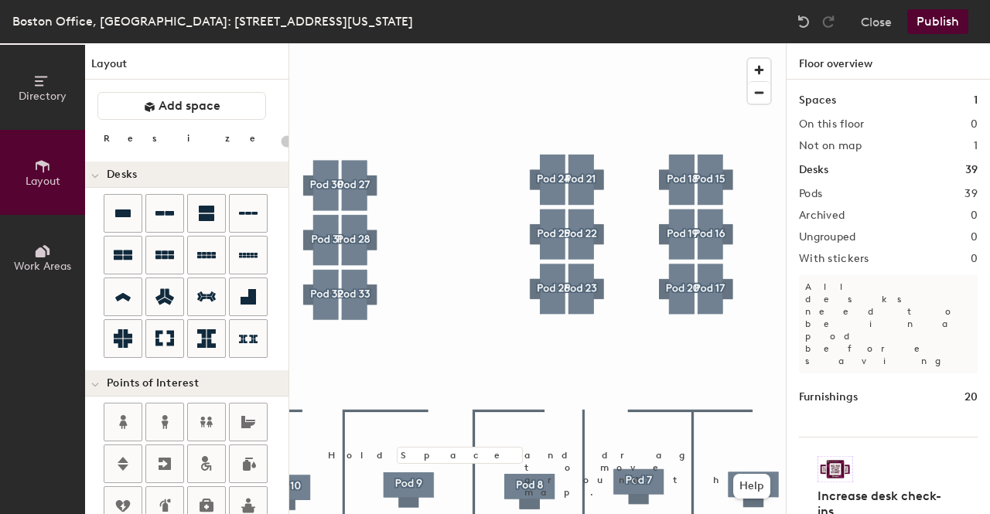
type input "20"
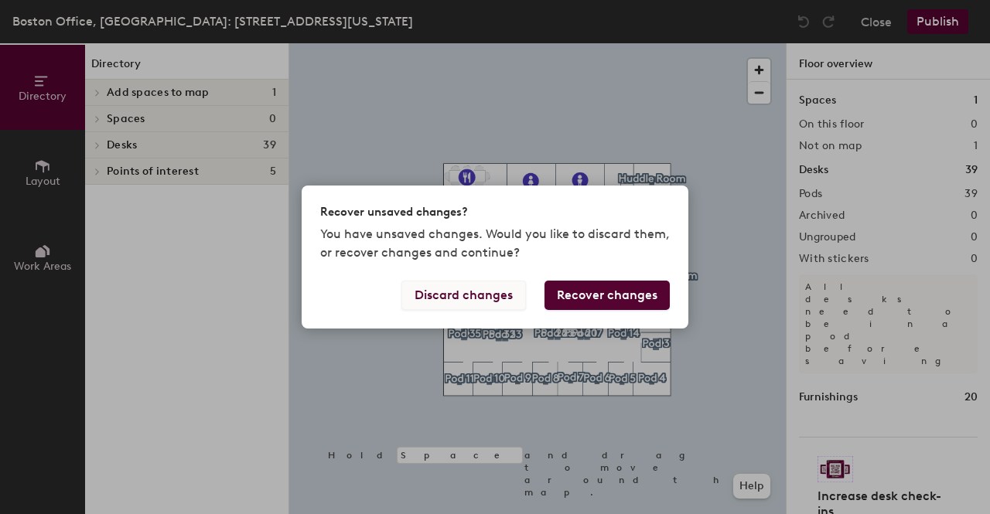
click at [473, 297] on button "Discard changes" at bounding box center [464, 295] width 125 height 29
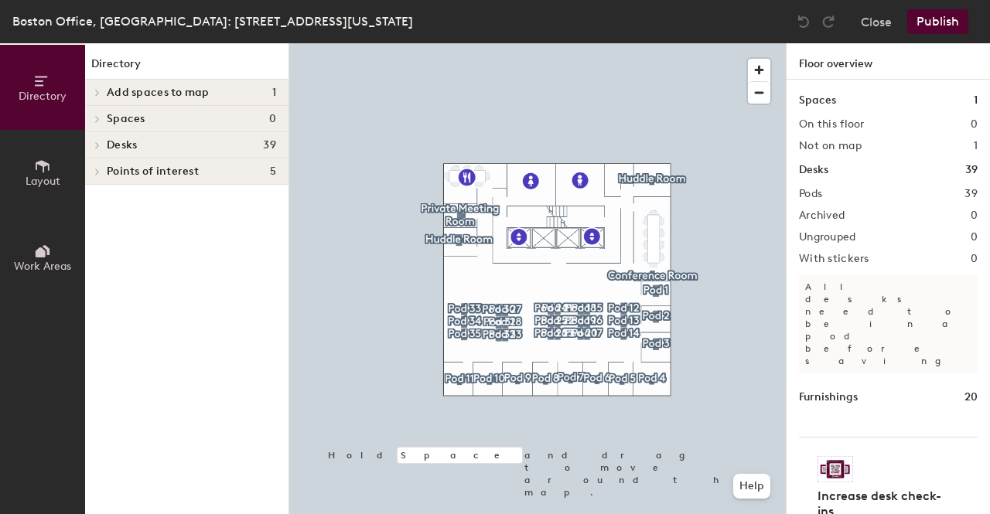
click at [56, 184] on span "Layout" at bounding box center [43, 181] width 35 height 13
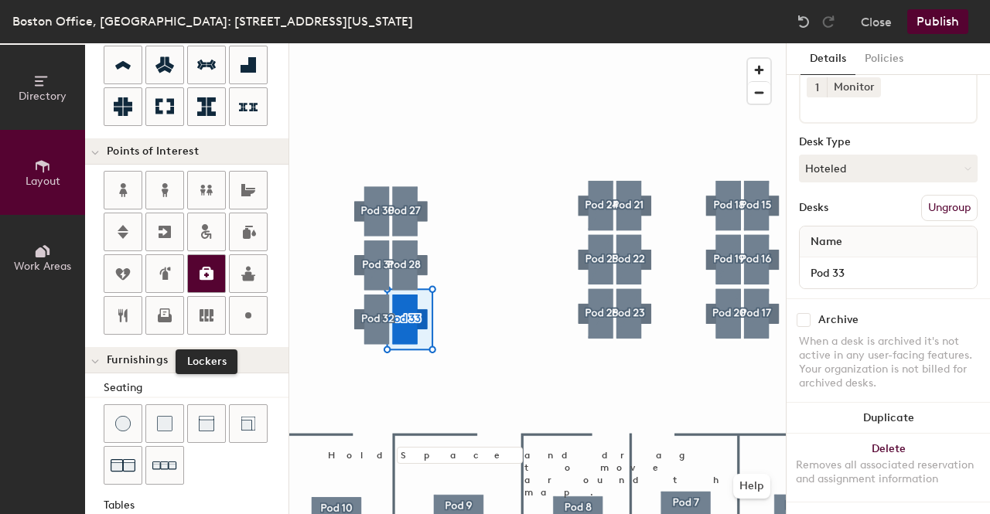
scroll to position [455, 0]
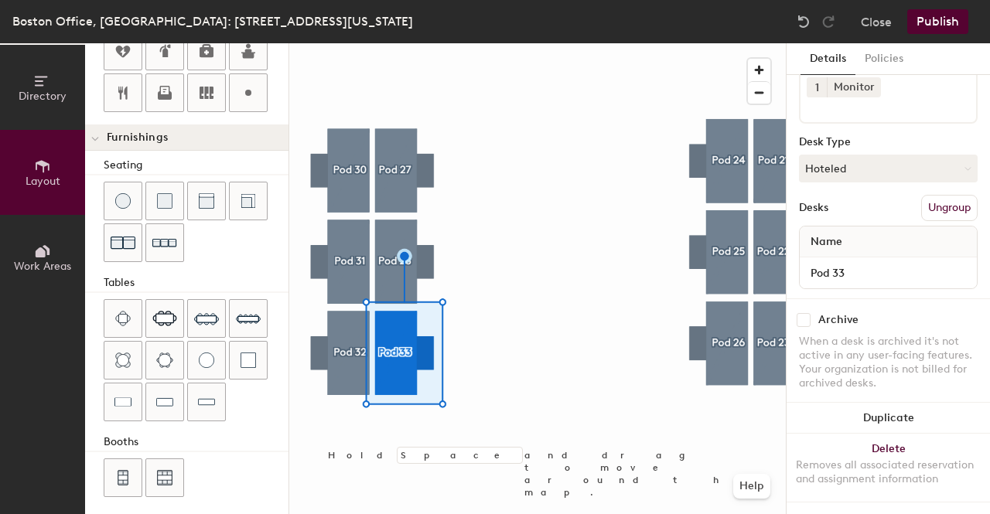
click at [552, 43] on div at bounding box center [537, 43] width 497 height 0
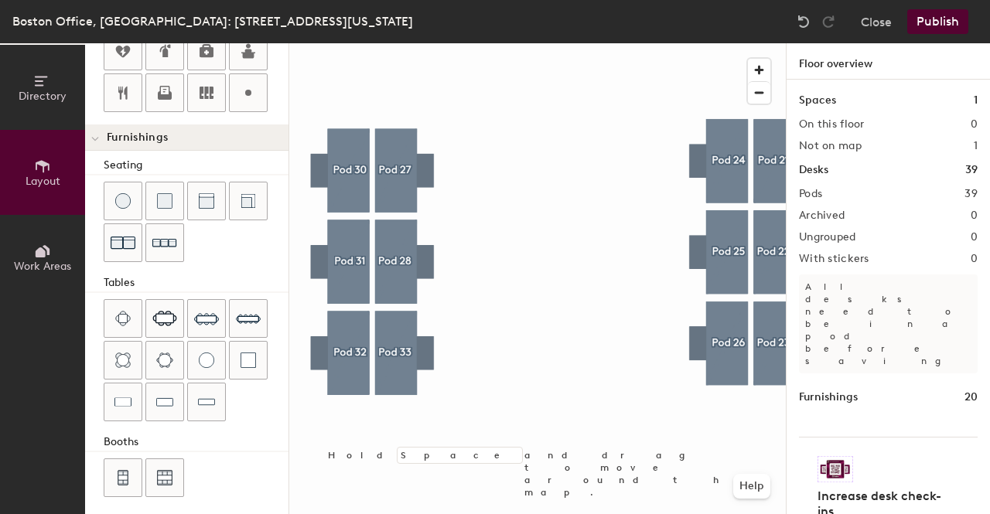
type input "160"
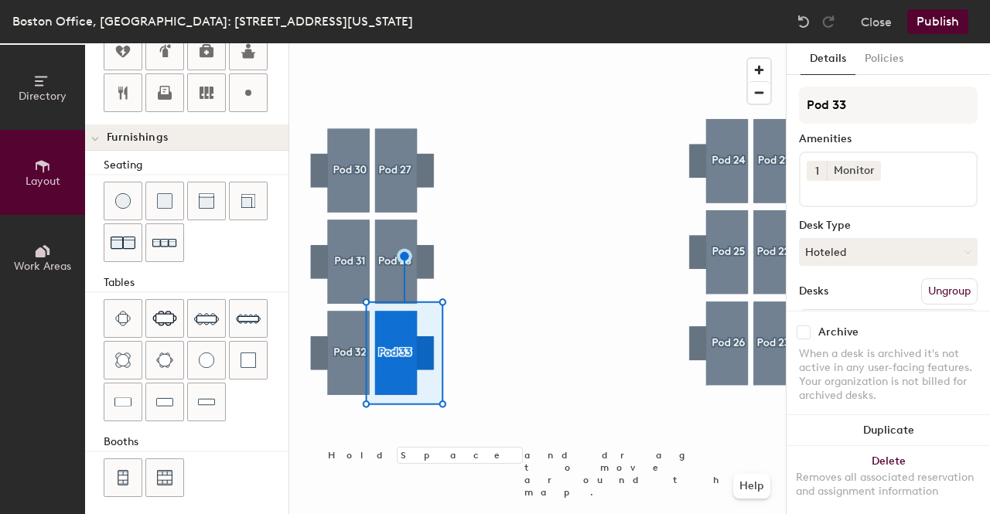
click at [56, 261] on span "Work Areas" at bounding box center [42, 266] width 57 height 13
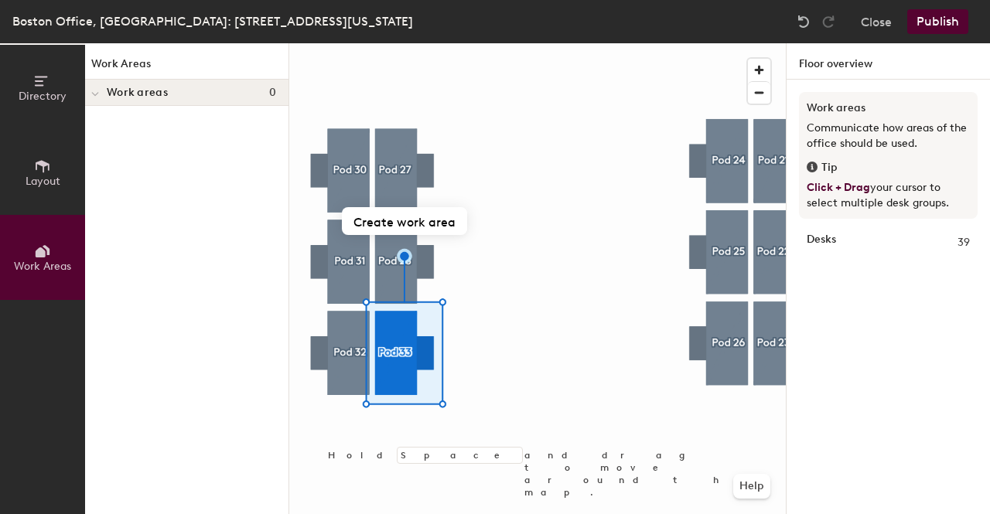
click at [32, 190] on button "Layout" at bounding box center [42, 172] width 85 height 85
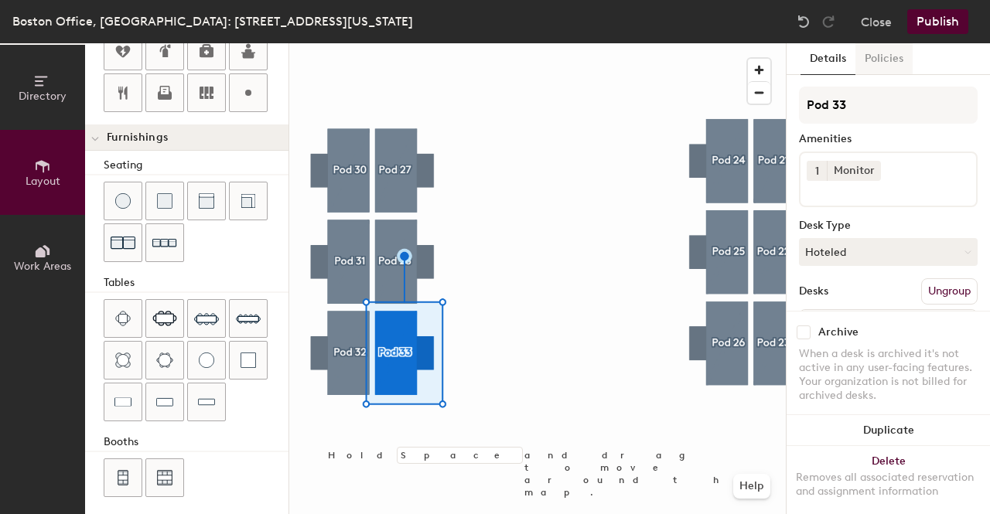
click at [882, 59] on button "Policies" at bounding box center [884, 59] width 57 height 32
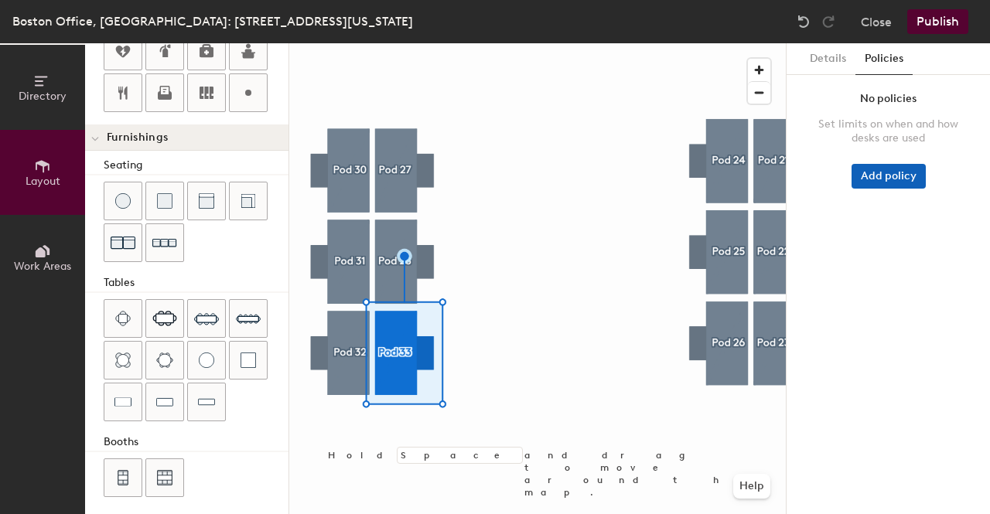
click at [892, 180] on button "Add policy" at bounding box center [889, 176] width 74 height 25
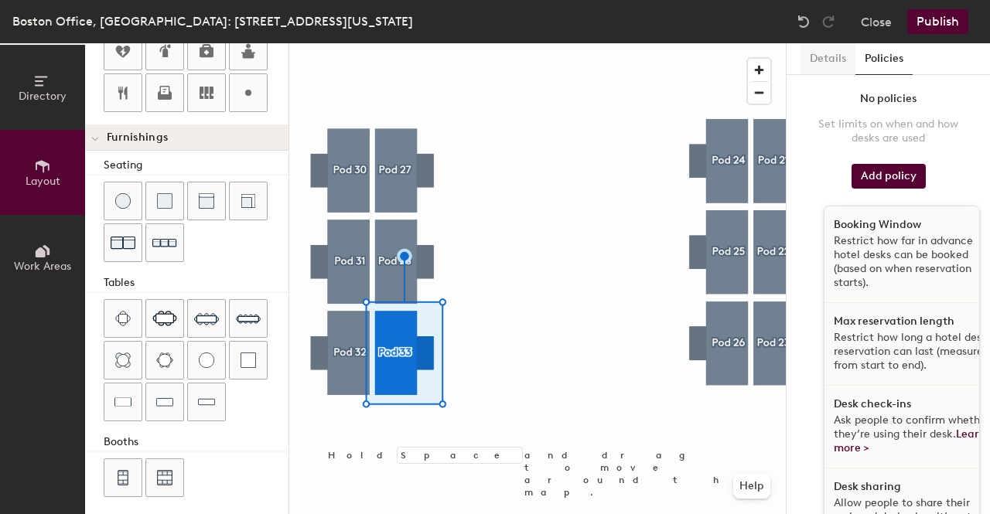
click at [827, 56] on button "Details" at bounding box center [828, 59] width 55 height 32
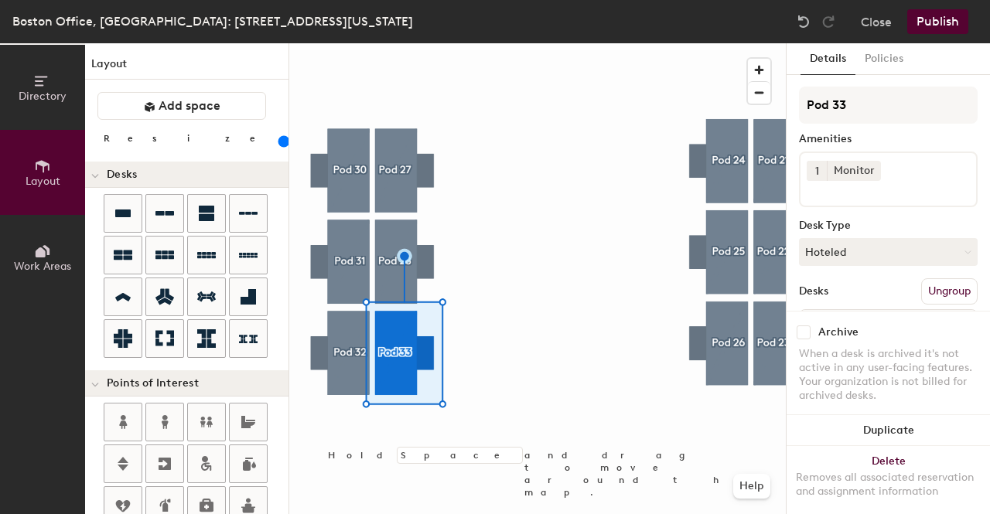
click at [118, 60] on h1 "Layout" at bounding box center [186, 68] width 203 height 24
click at [60, 82] on button "Directory" at bounding box center [42, 87] width 85 height 85
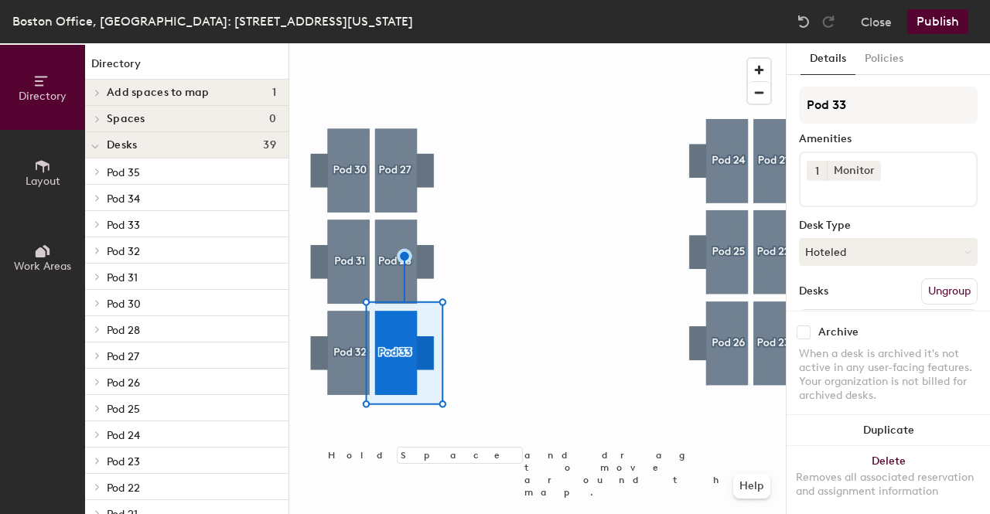
click at [44, 180] on span "Layout" at bounding box center [43, 181] width 35 height 13
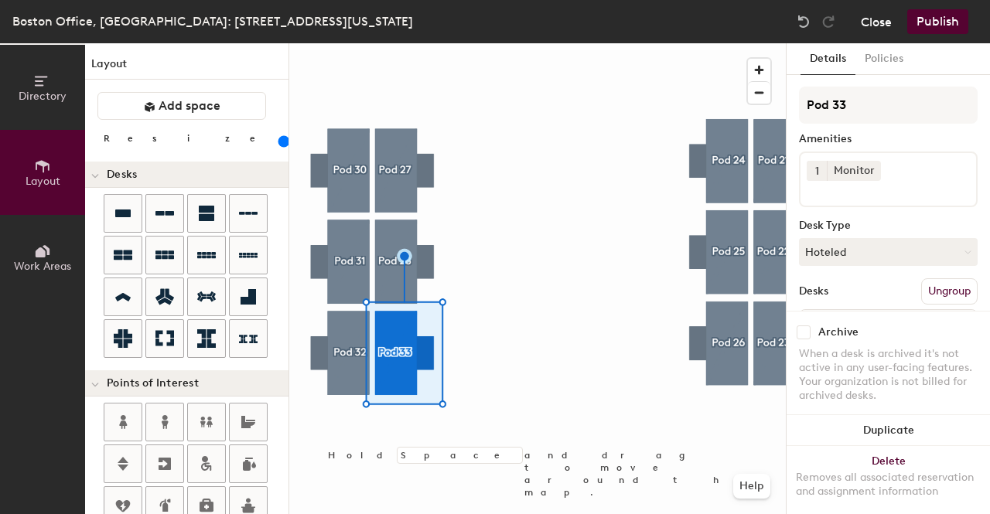
click at [874, 13] on button "Close" at bounding box center [876, 21] width 31 height 25
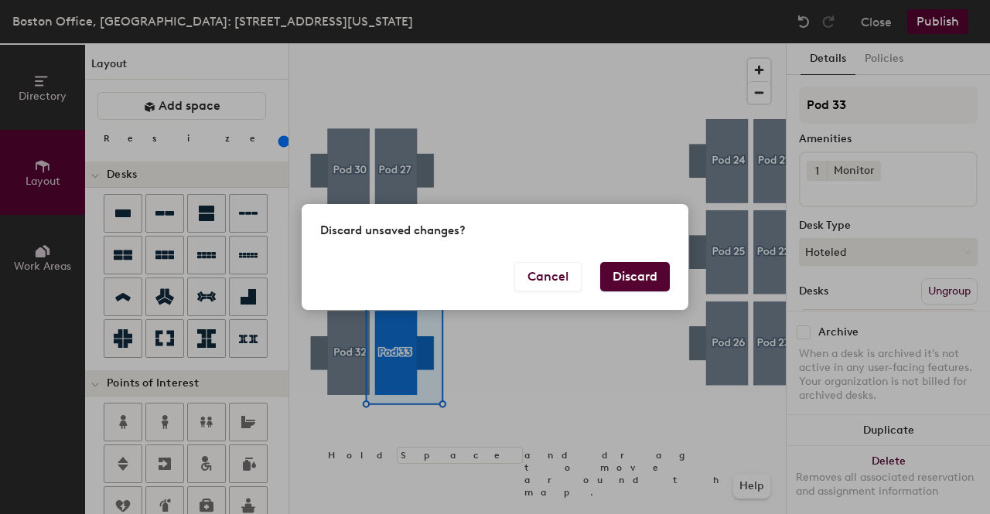
click at [614, 272] on button "Discard" at bounding box center [635, 276] width 70 height 29
